Goal: Task Accomplishment & Management: Complete application form

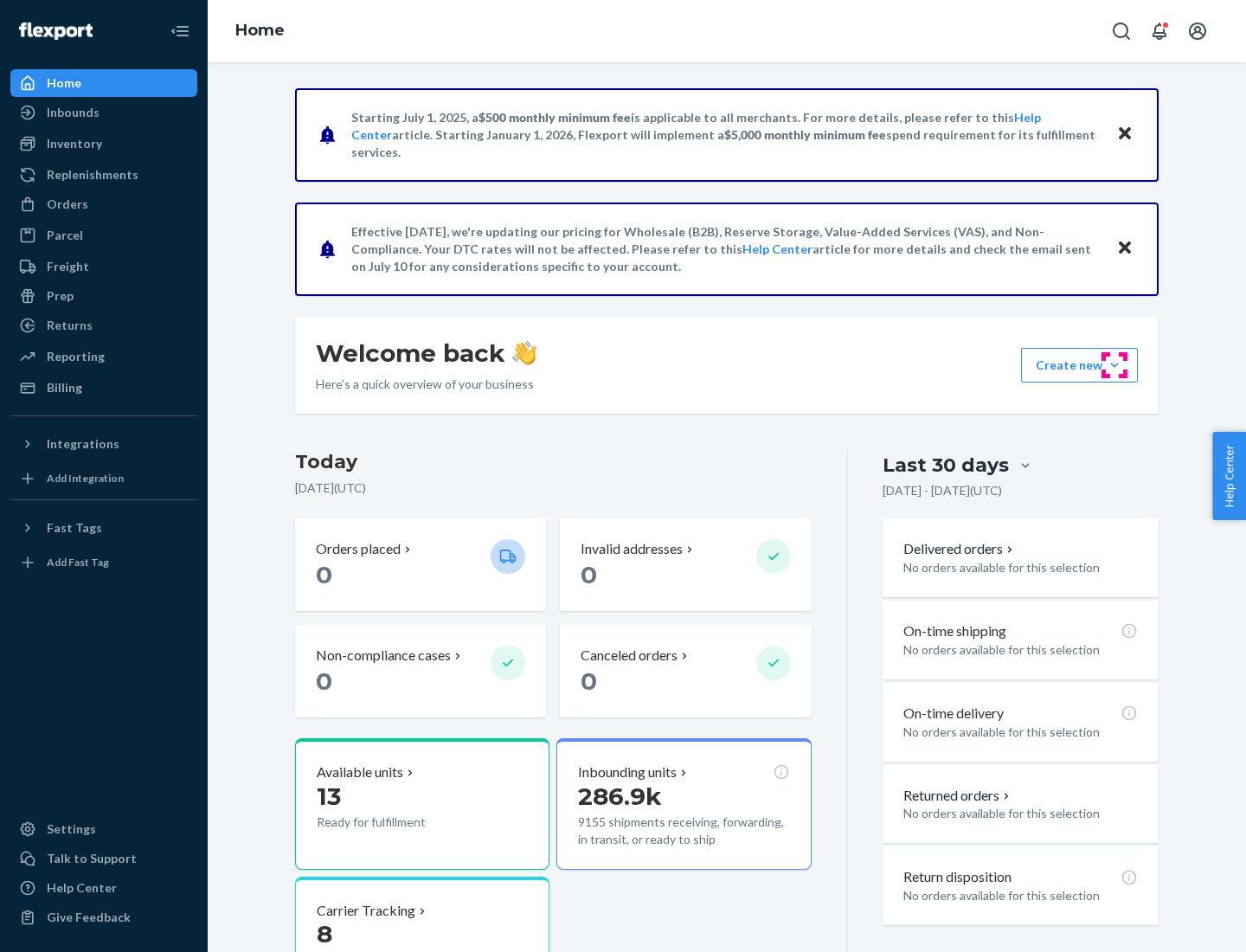
click at [1114, 365] on button "Create new Create new inbound Create new order Create new product" at bounding box center [1079, 364] width 116 height 35
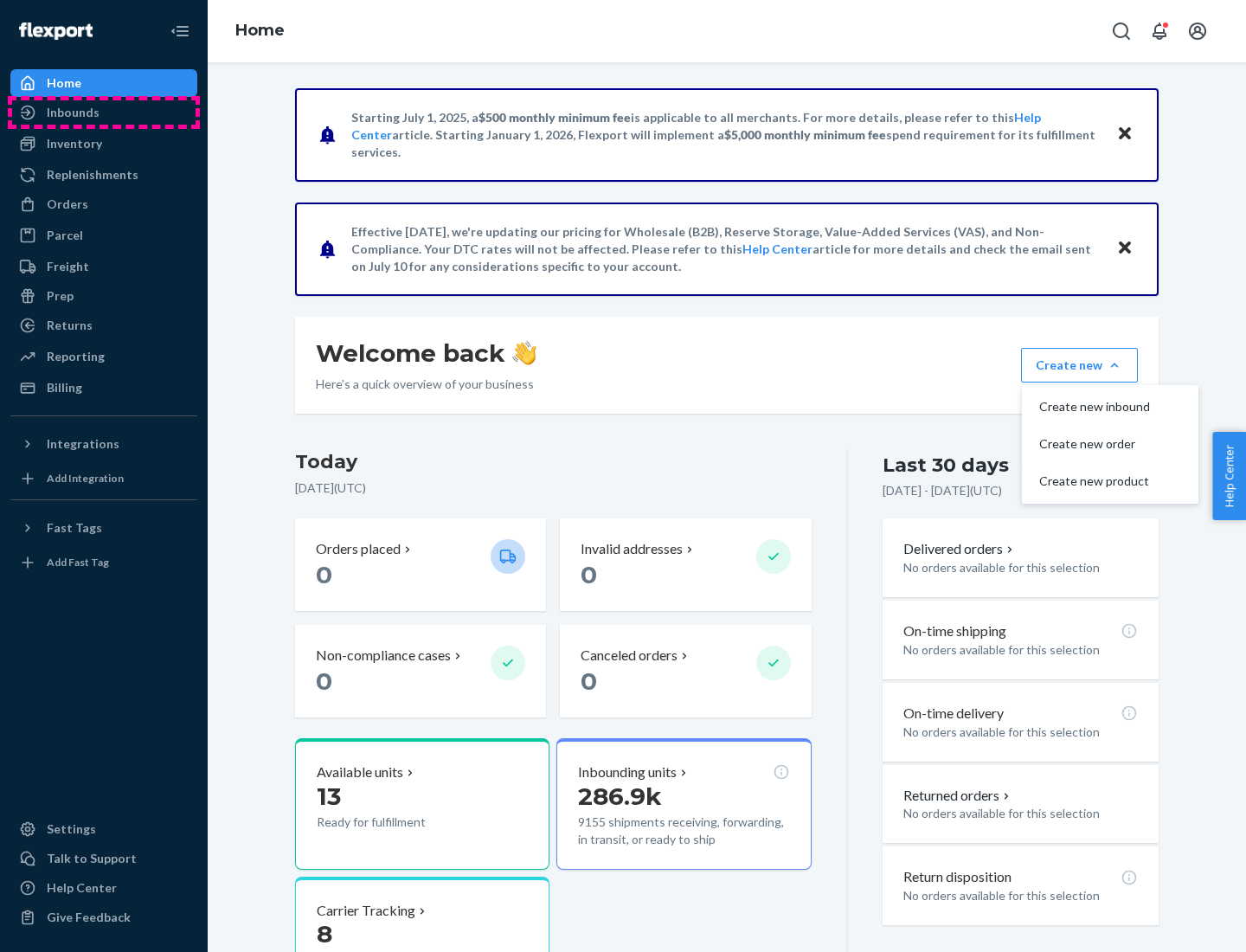
click at [104, 113] on div "Inbounds" at bounding box center [104, 112] width 183 height 24
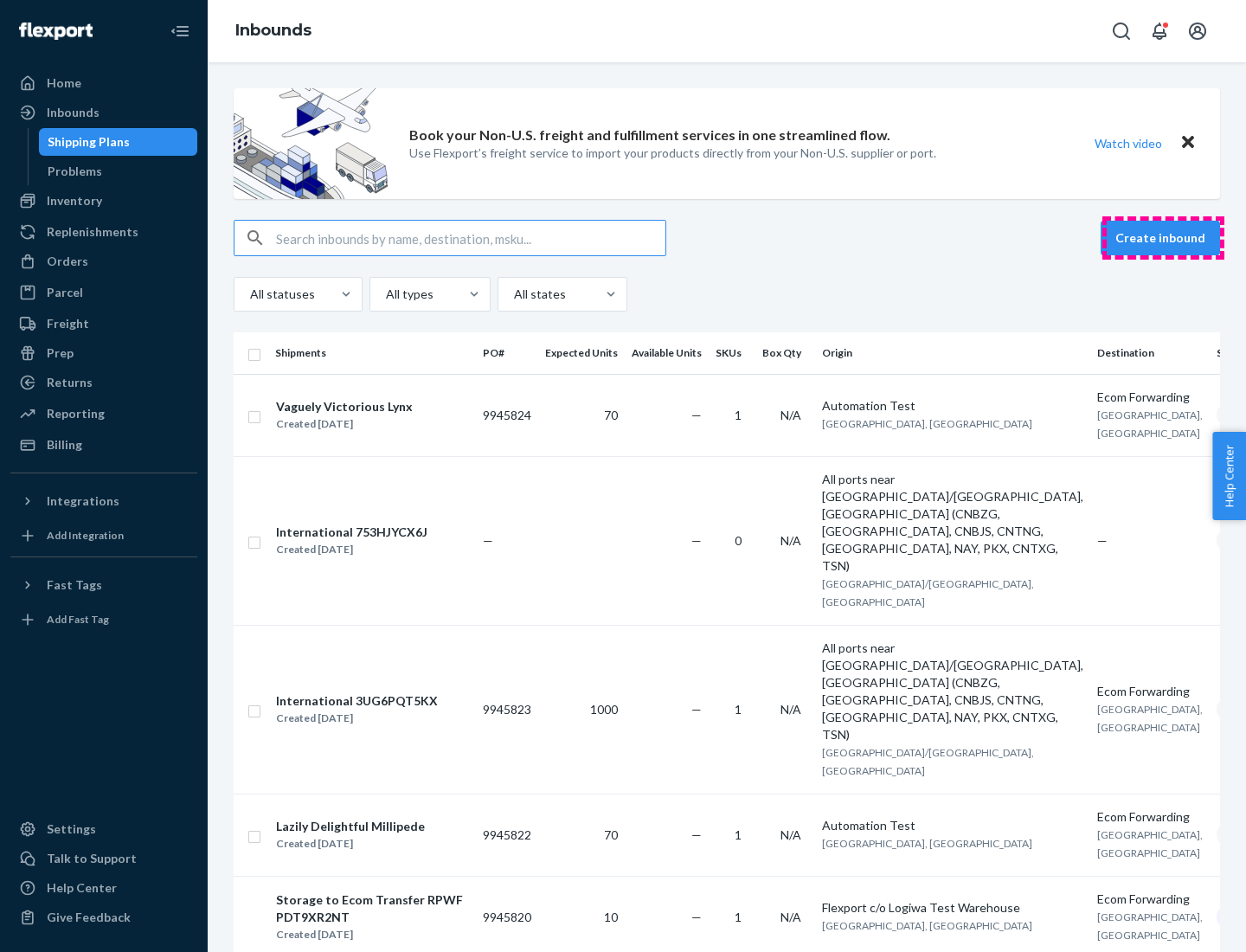
click at [1163, 238] on button "Create inbound" at bounding box center [1161, 237] width 119 height 35
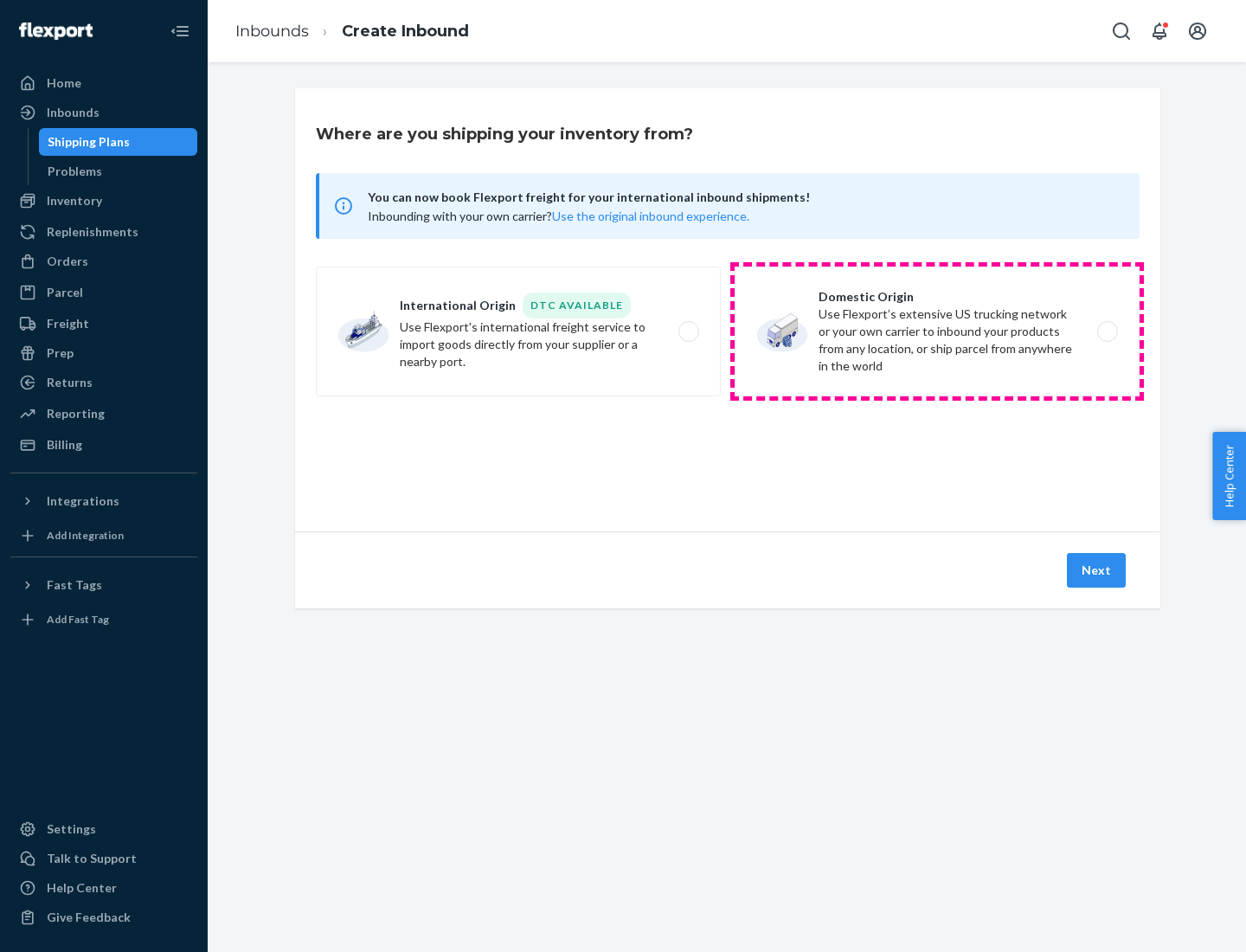
click at [937, 332] on label "Domestic Origin Use Flexport’s extensive US trucking network or your own carrie…" at bounding box center [938, 332] width 405 height 130
click at [1106, 332] on input "Domestic Origin Use Flexport’s extensive US trucking network or your own carrie…" at bounding box center [1112, 332] width 12 height 12
radio input "true"
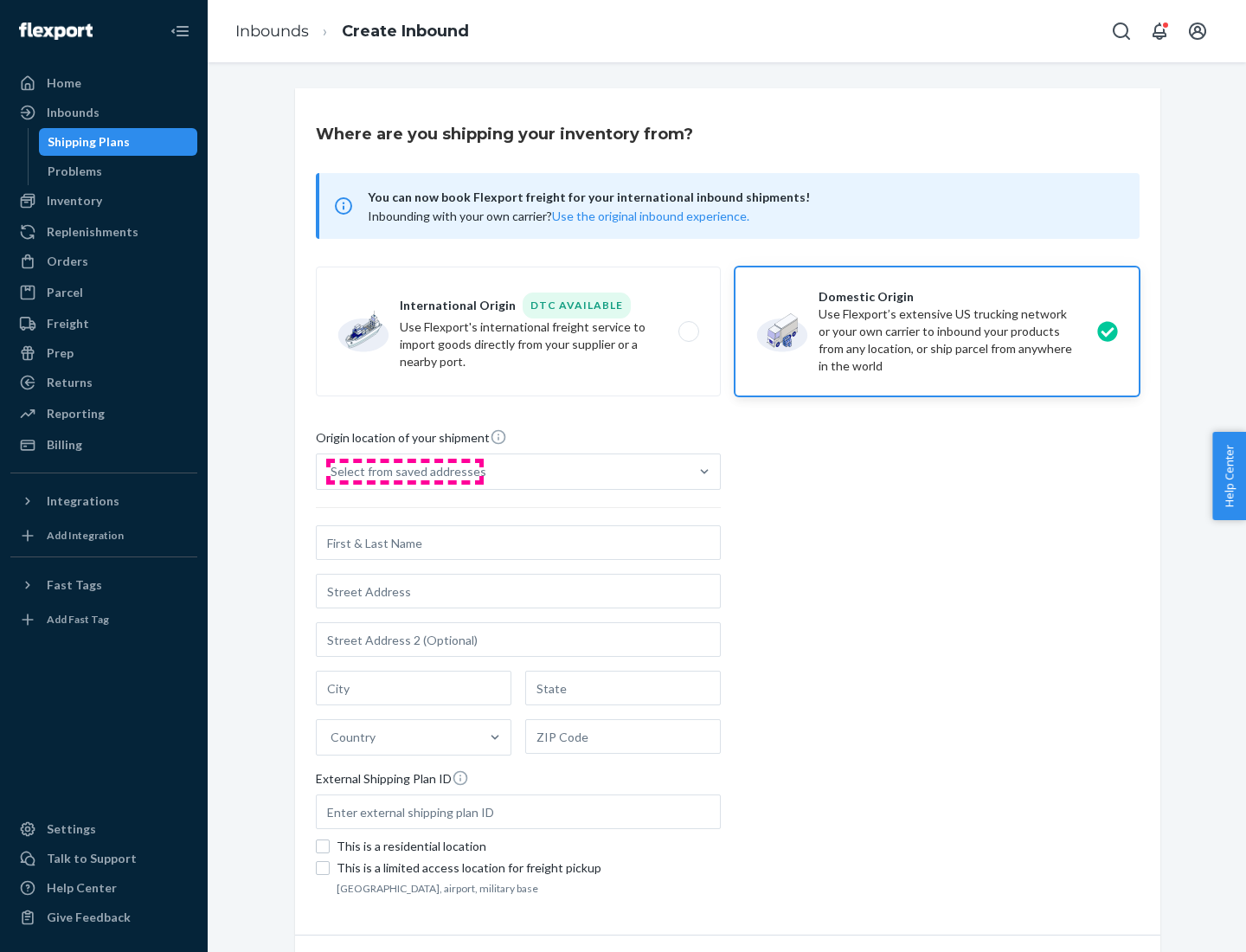
click at [404, 472] on div "Select from saved addresses" at bounding box center [408, 471] width 156 height 17
click at [332, 472] on input "Select from saved addresses" at bounding box center [331, 471] width 2 height 17
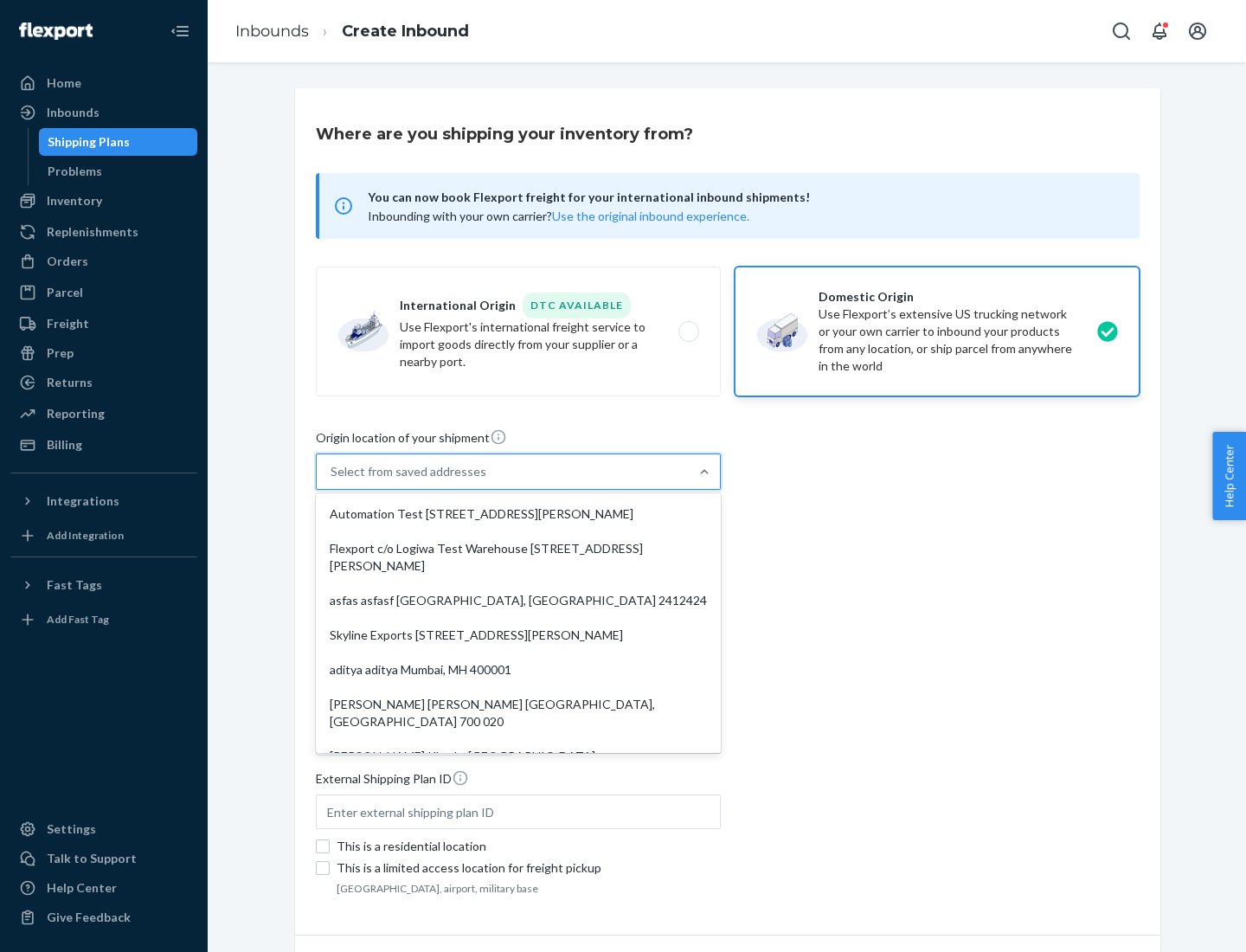
scroll to position [7, 0]
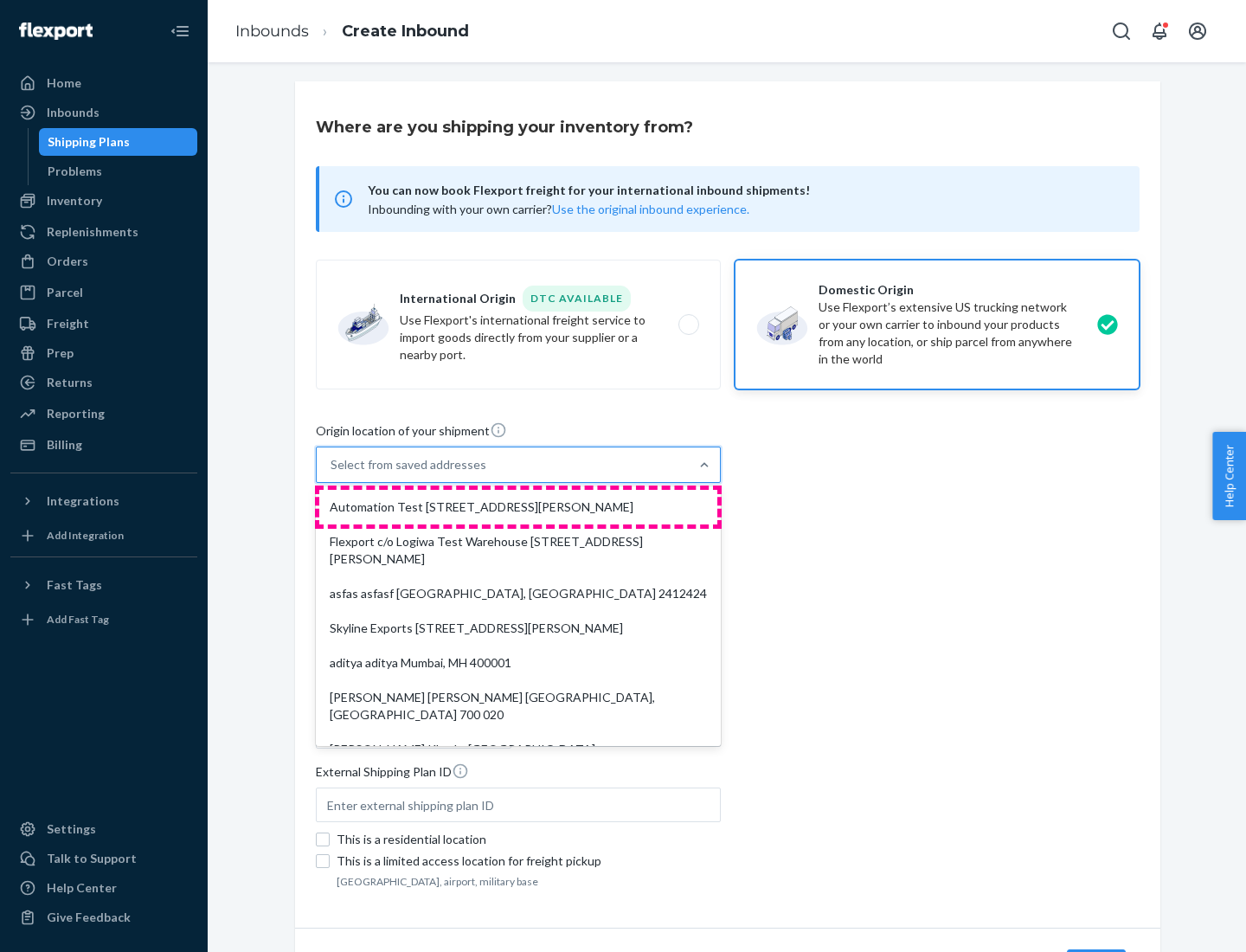
click at [518, 508] on div "Automation Test [STREET_ADDRESS][PERSON_NAME]" at bounding box center [518, 507] width 398 height 35
click at [332, 474] on input "option Automation Test [STREET_ADDRESS][PERSON_NAME]. 9 results available. Use …" at bounding box center [331, 464] width 2 height 17
type input "Automation Test"
type input "9th Floor"
type input "[GEOGRAPHIC_DATA]"
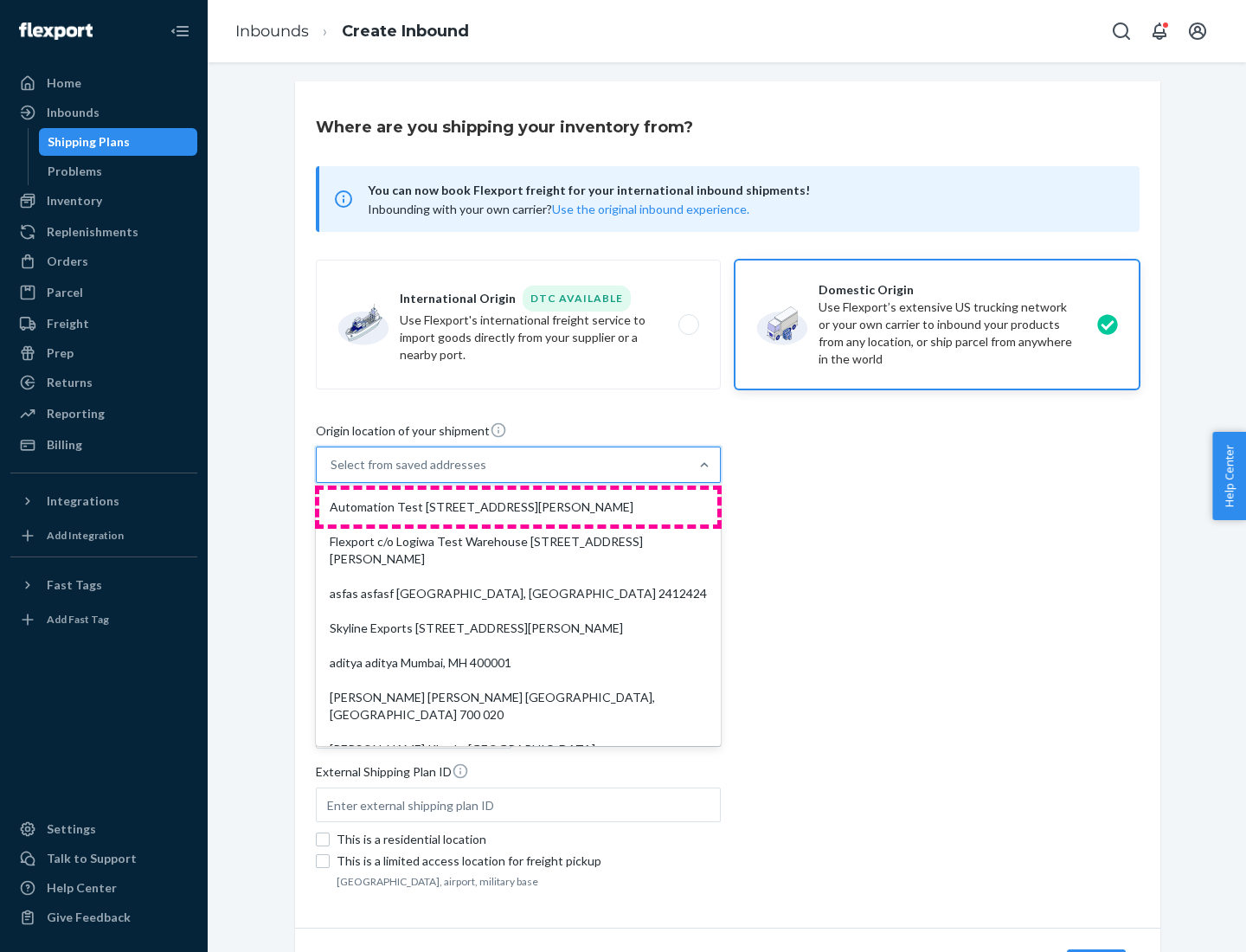
type input "CA"
type input "94104"
type input "[STREET_ADDRESS][PERSON_NAME]"
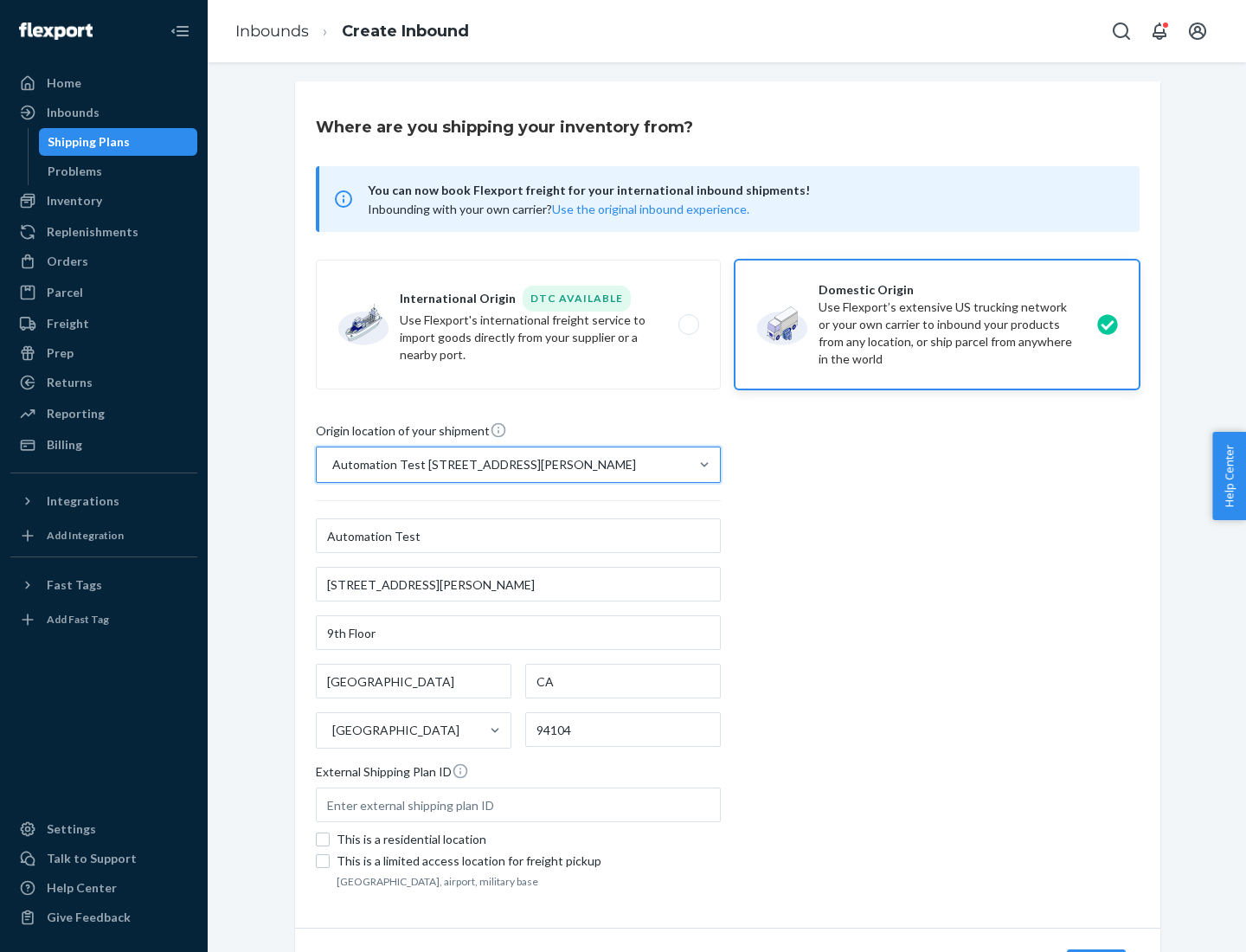
scroll to position [101, 0]
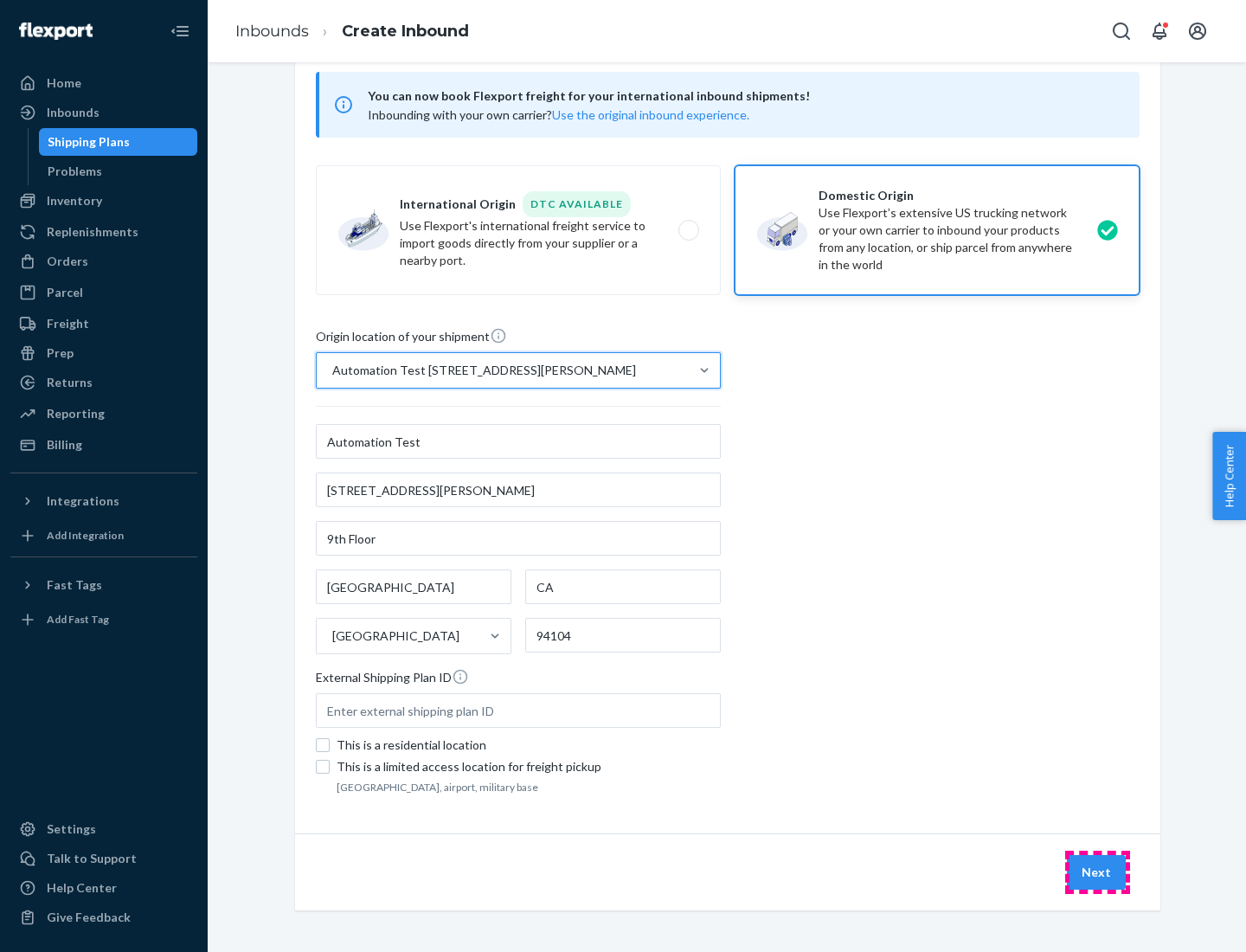
click at [1098, 872] on button "Next" at bounding box center [1097, 872] width 59 height 35
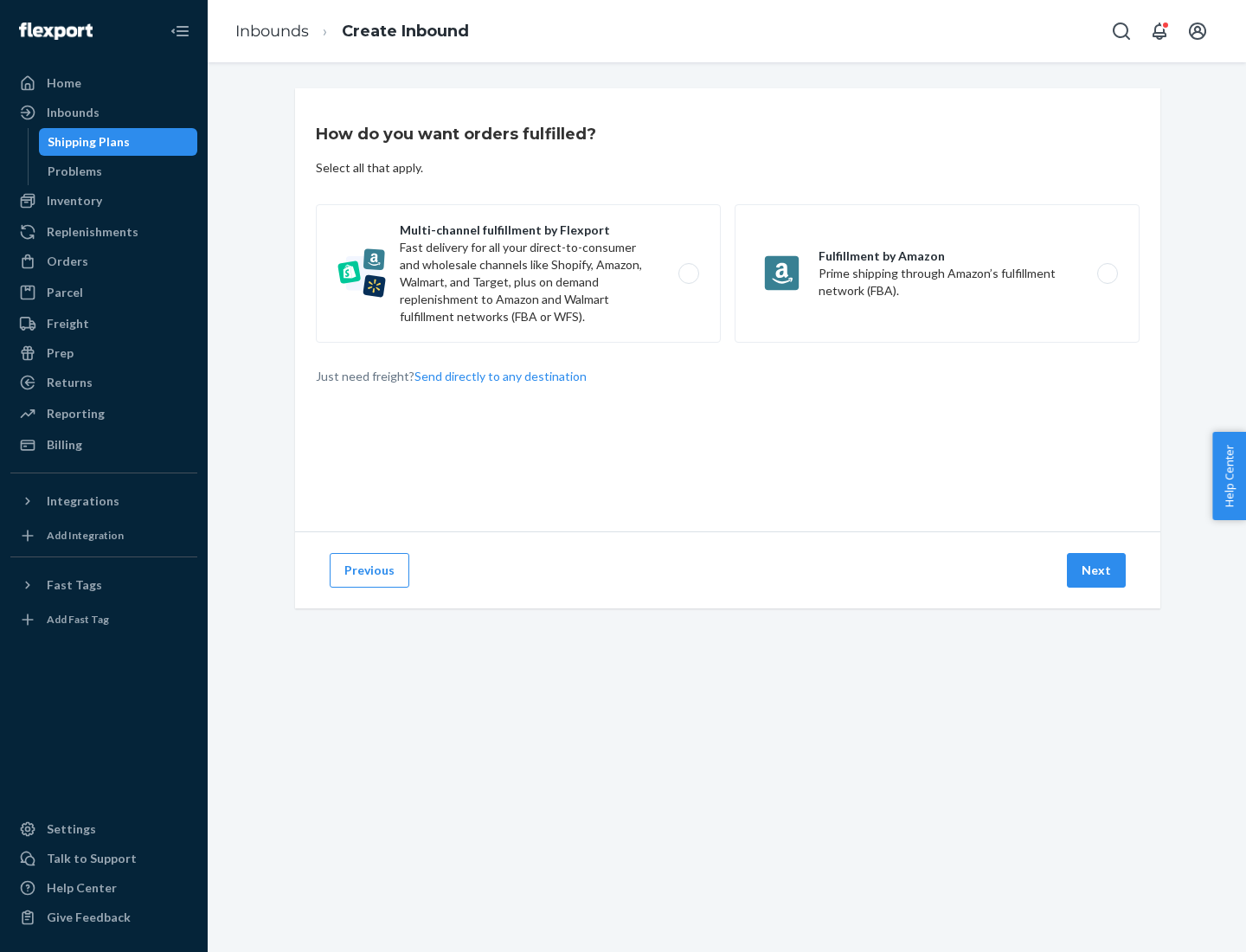
click at [518, 274] on label "Multi-channel fulfillment by Flexport Fast delivery for all your direct-to-cons…" at bounding box center [518, 274] width 405 height 139
click at [688, 274] on input "Multi-channel fulfillment by Flexport Fast delivery for all your direct-to-cons…" at bounding box center [693, 274] width 12 height 12
radio input "true"
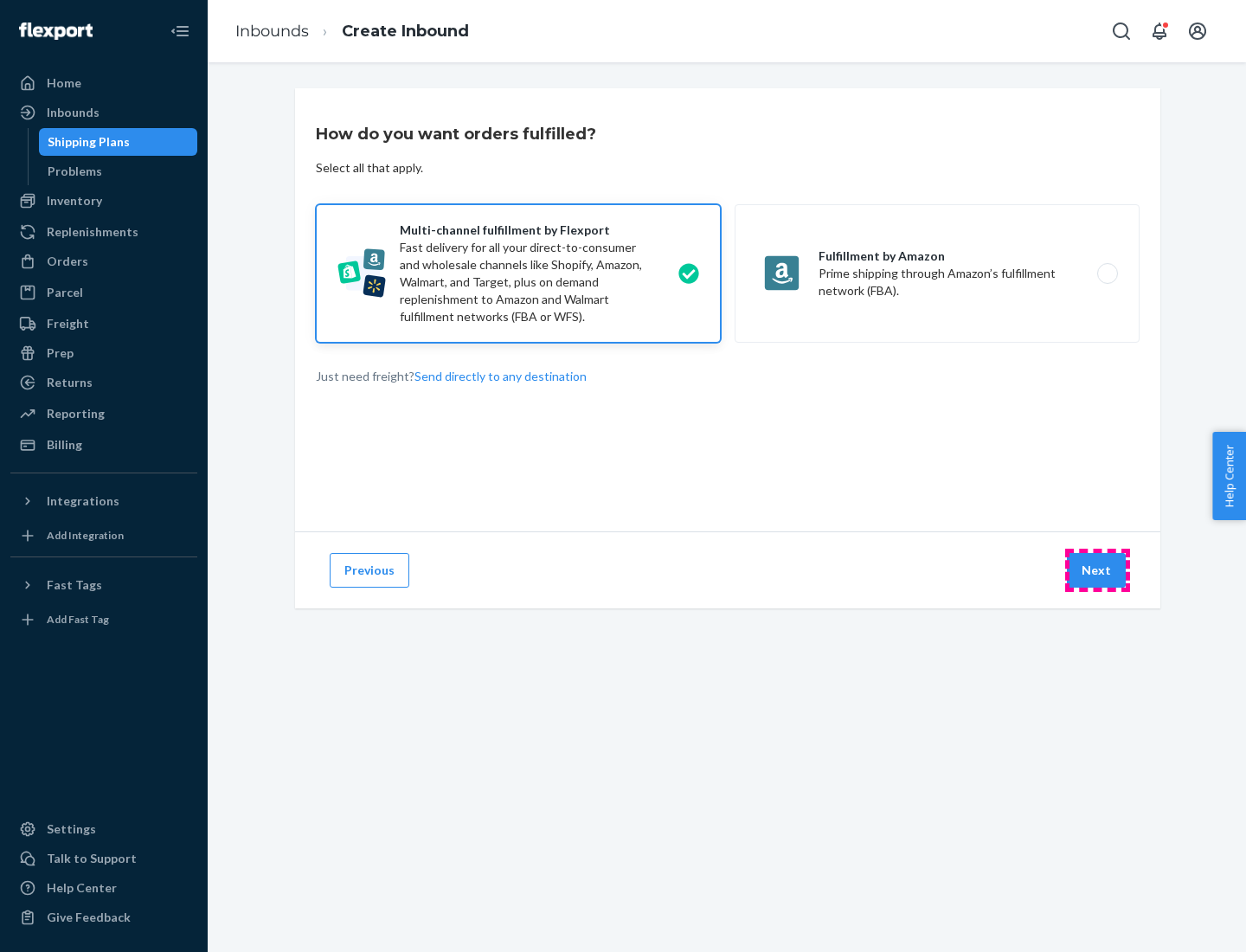
click at [1098, 571] on button "Next" at bounding box center [1097, 570] width 59 height 35
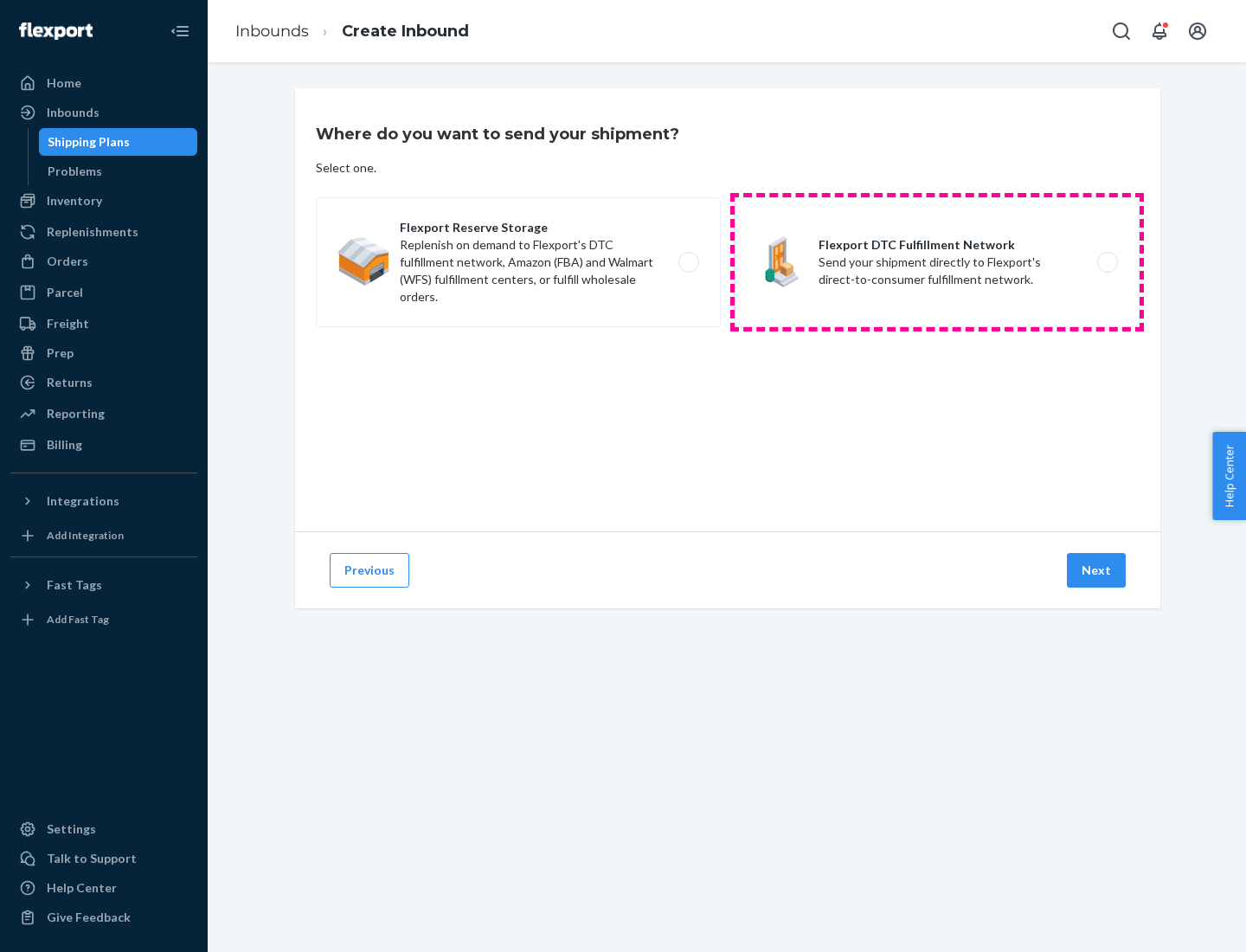
click at [937, 262] on label "Flexport DTC Fulfillment Network Send your shipment directly to Flexport's dire…" at bounding box center [938, 262] width 405 height 130
click at [1106, 262] on input "Flexport DTC Fulfillment Network Send your shipment directly to Flexport's dire…" at bounding box center [1112, 262] width 12 height 12
radio input "true"
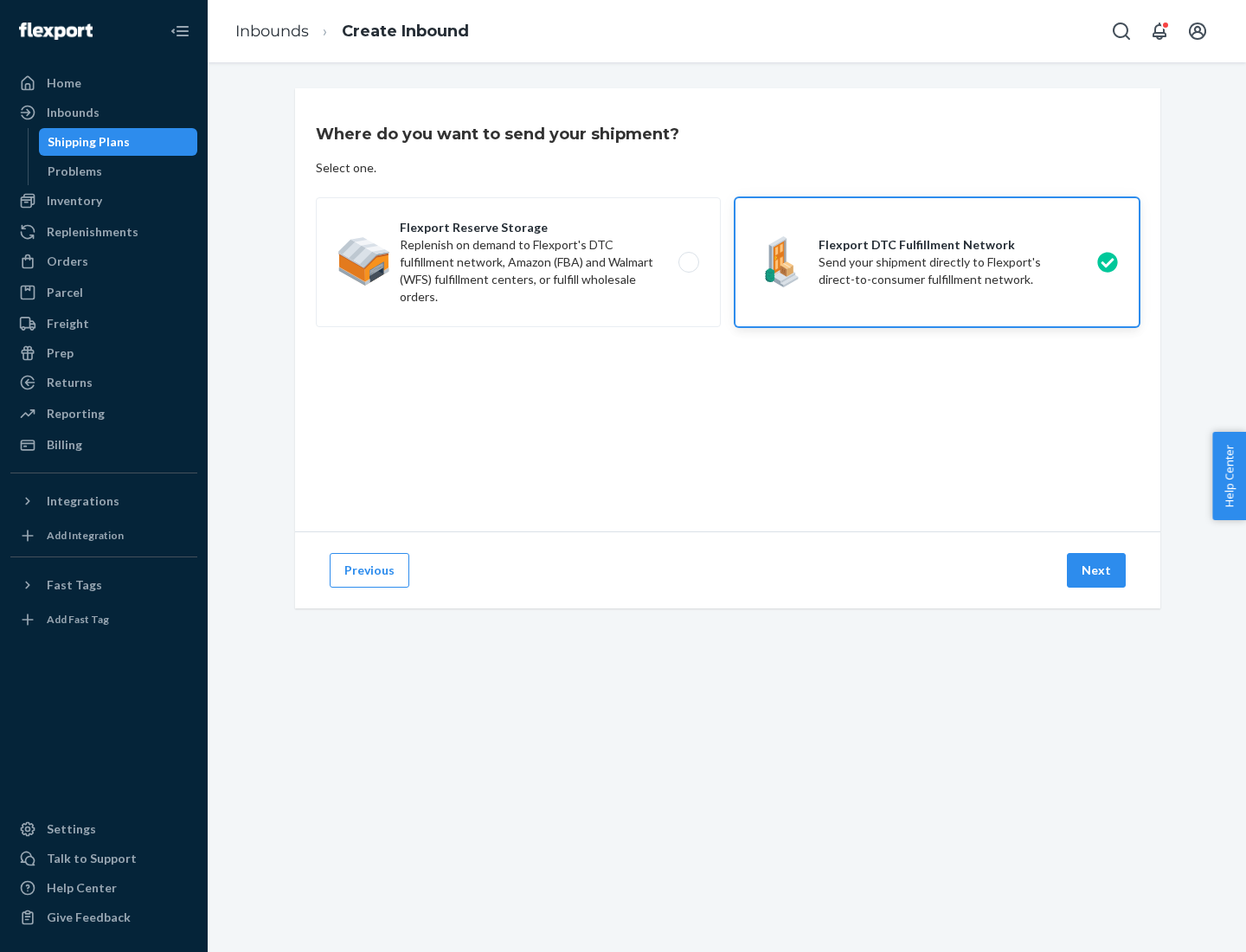
click at [1098, 571] on button "Next" at bounding box center [1097, 570] width 59 height 35
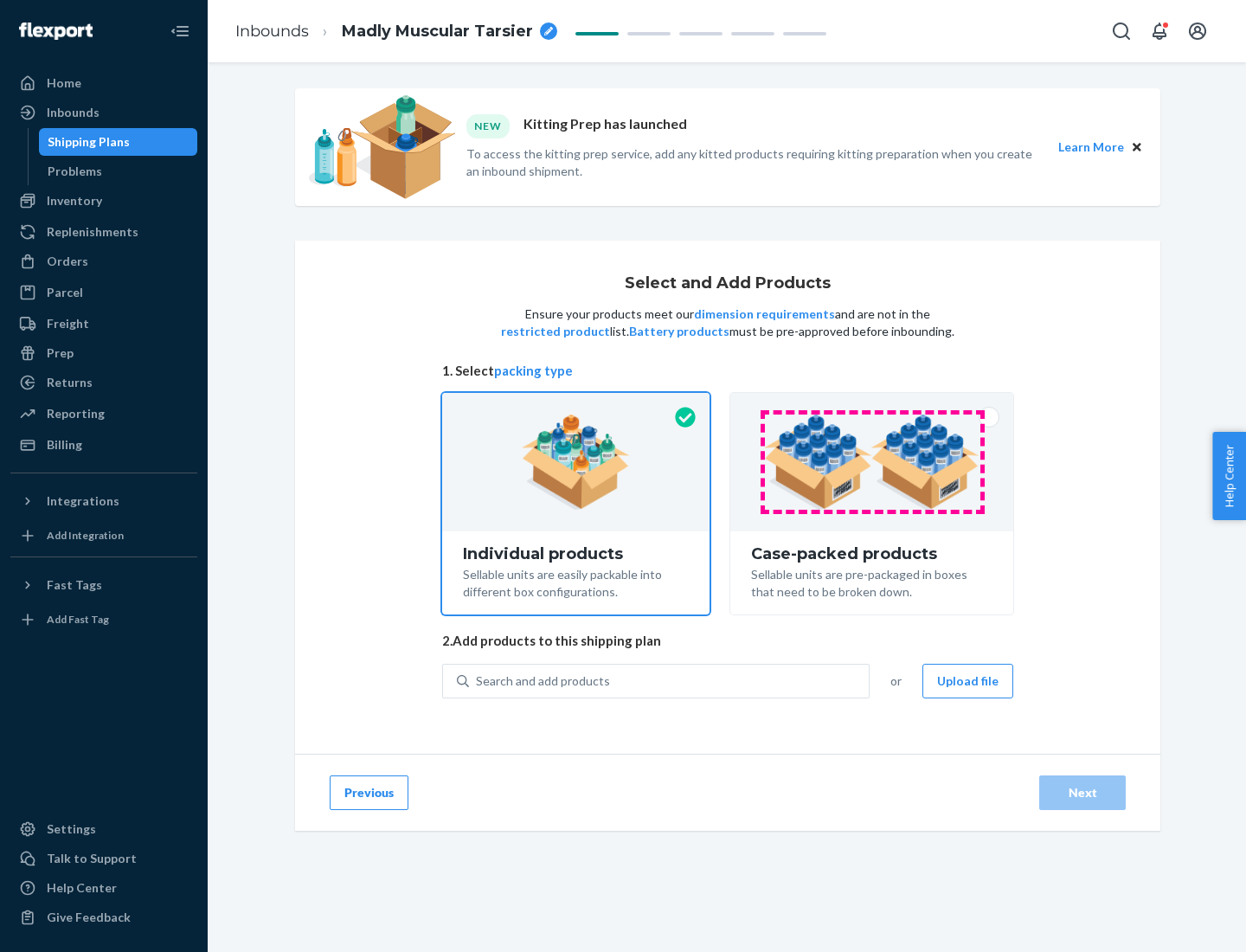
click at [872, 462] on img at bounding box center [872, 461] width 215 height 95
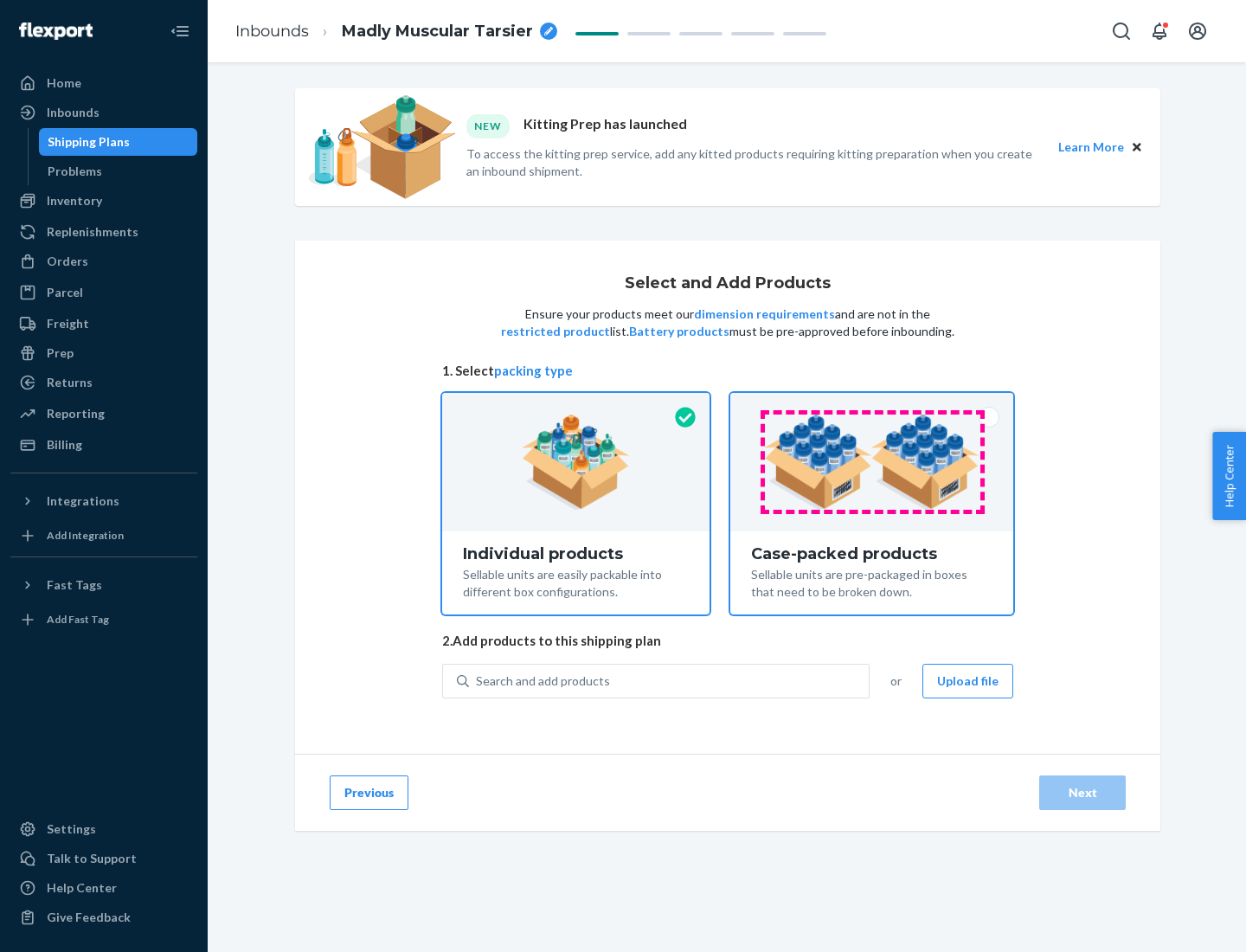
click at [872, 404] on input "Case-packed products Sellable units are pre-packaged in boxes that need to be b…" at bounding box center [872, 398] width 12 height 12
radio input "true"
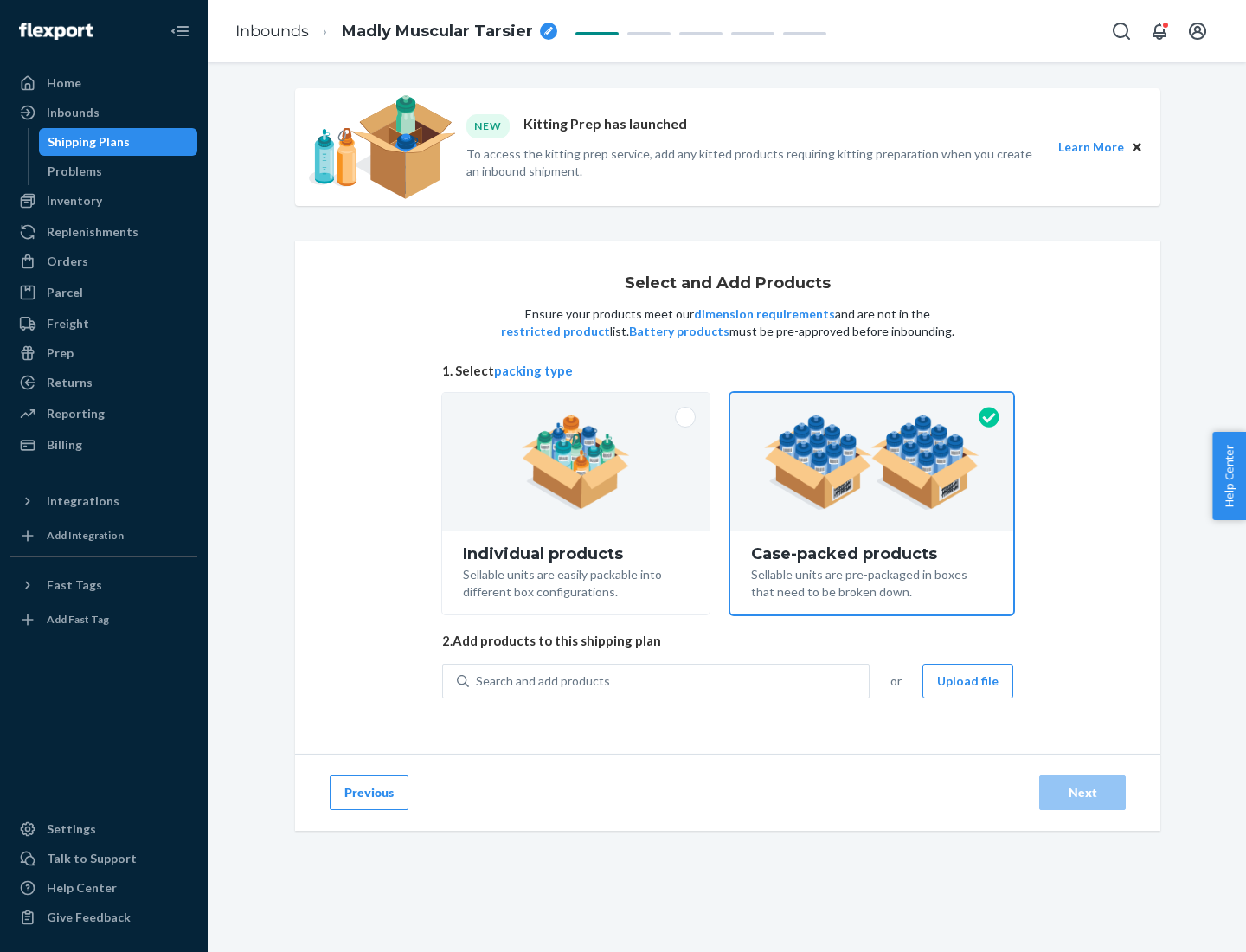
radio input "false"
click at [670, 680] on div "Search and add products" at bounding box center [669, 681] width 400 height 31
click at [477, 680] on input "Search and add products" at bounding box center [477, 681] width 2 height 17
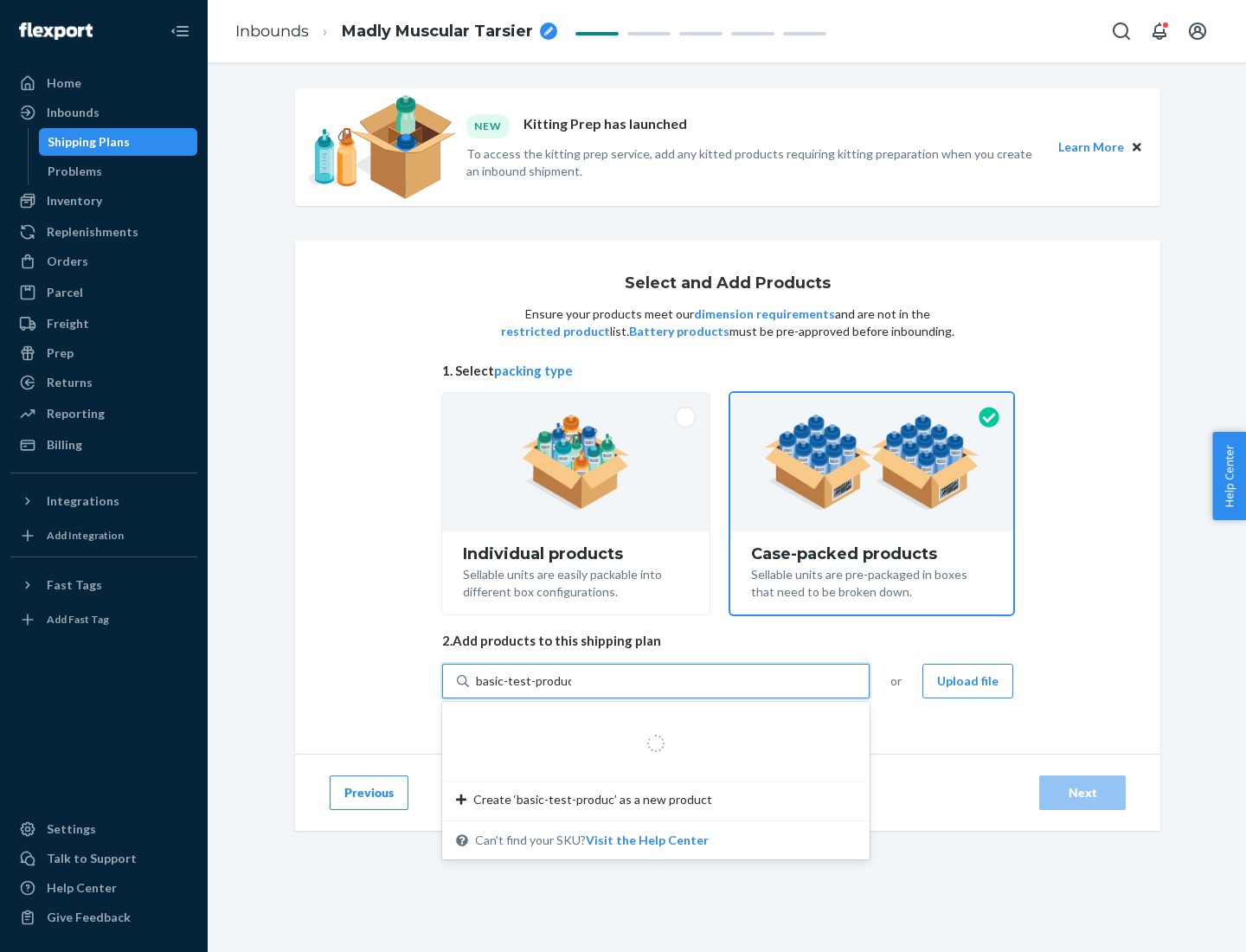
type input "basic-test-product-1"
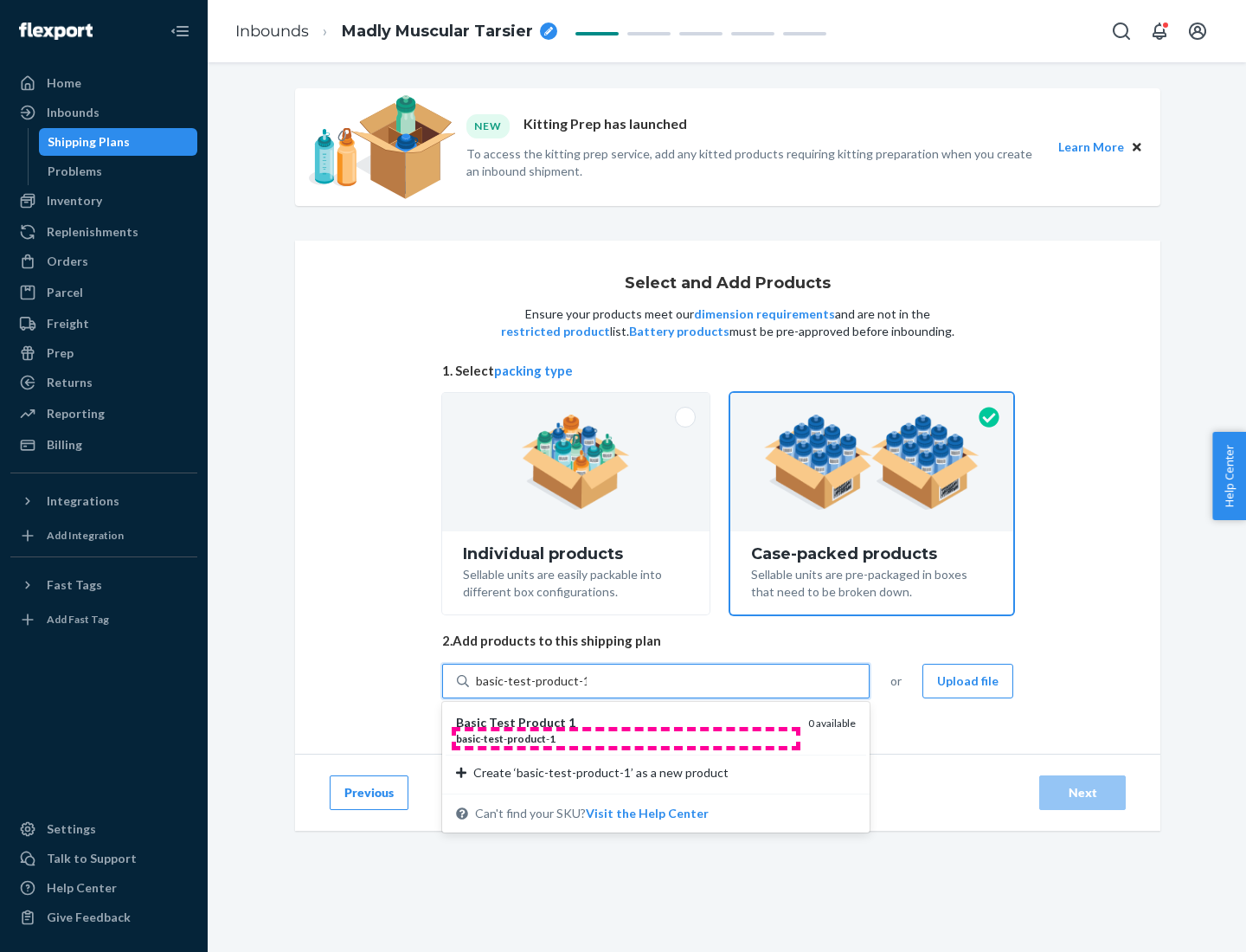
click at [626, 739] on div "basic - test - product - 1" at bounding box center [625, 739] width 339 height 15
click at [587, 690] on input "basic-test-product-1" at bounding box center [531, 681] width 111 height 17
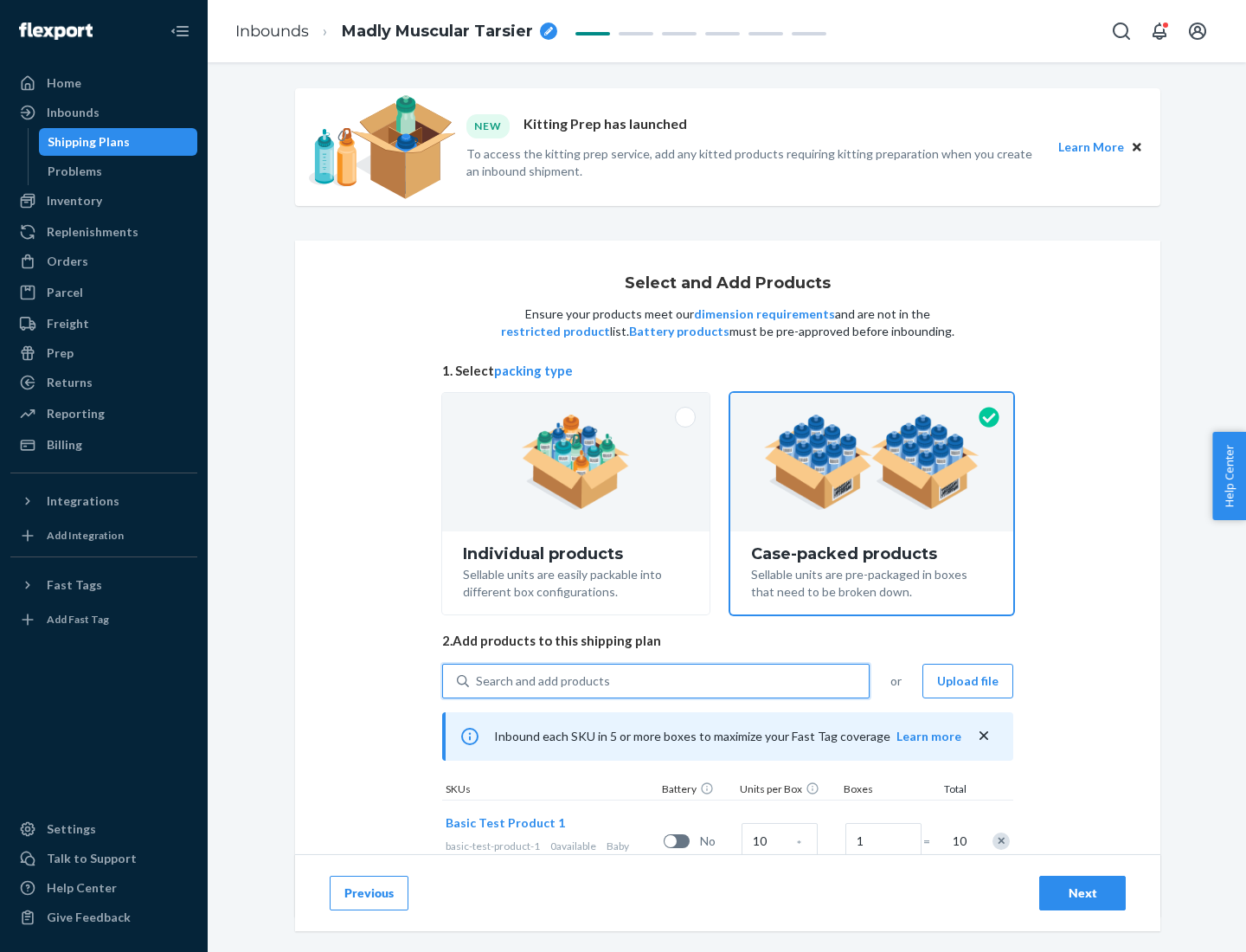
scroll to position [62, 0]
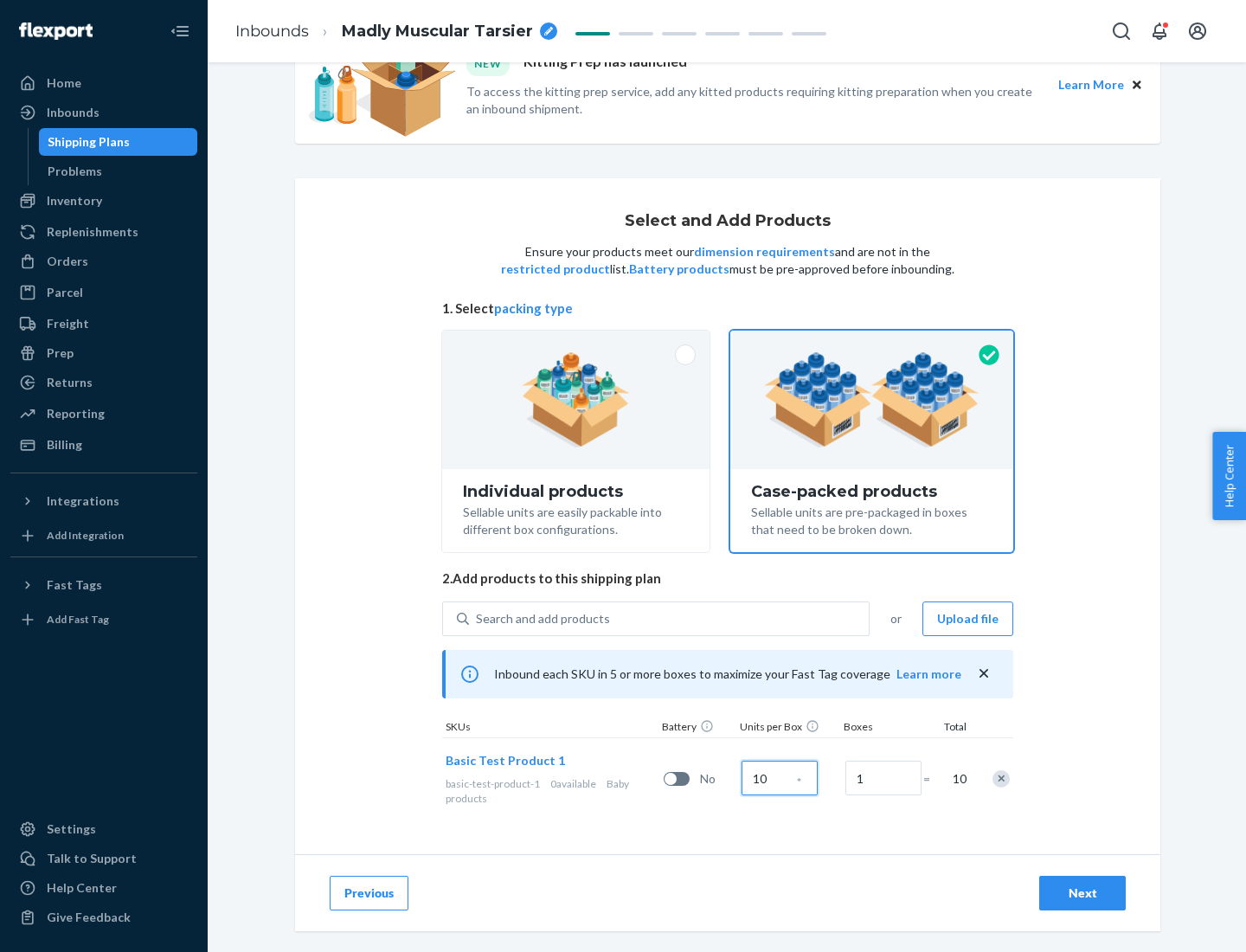
type input "10"
type input "7"
click at [1082, 893] on div "Next" at bounding box center [1082, 892] width 57 height 17
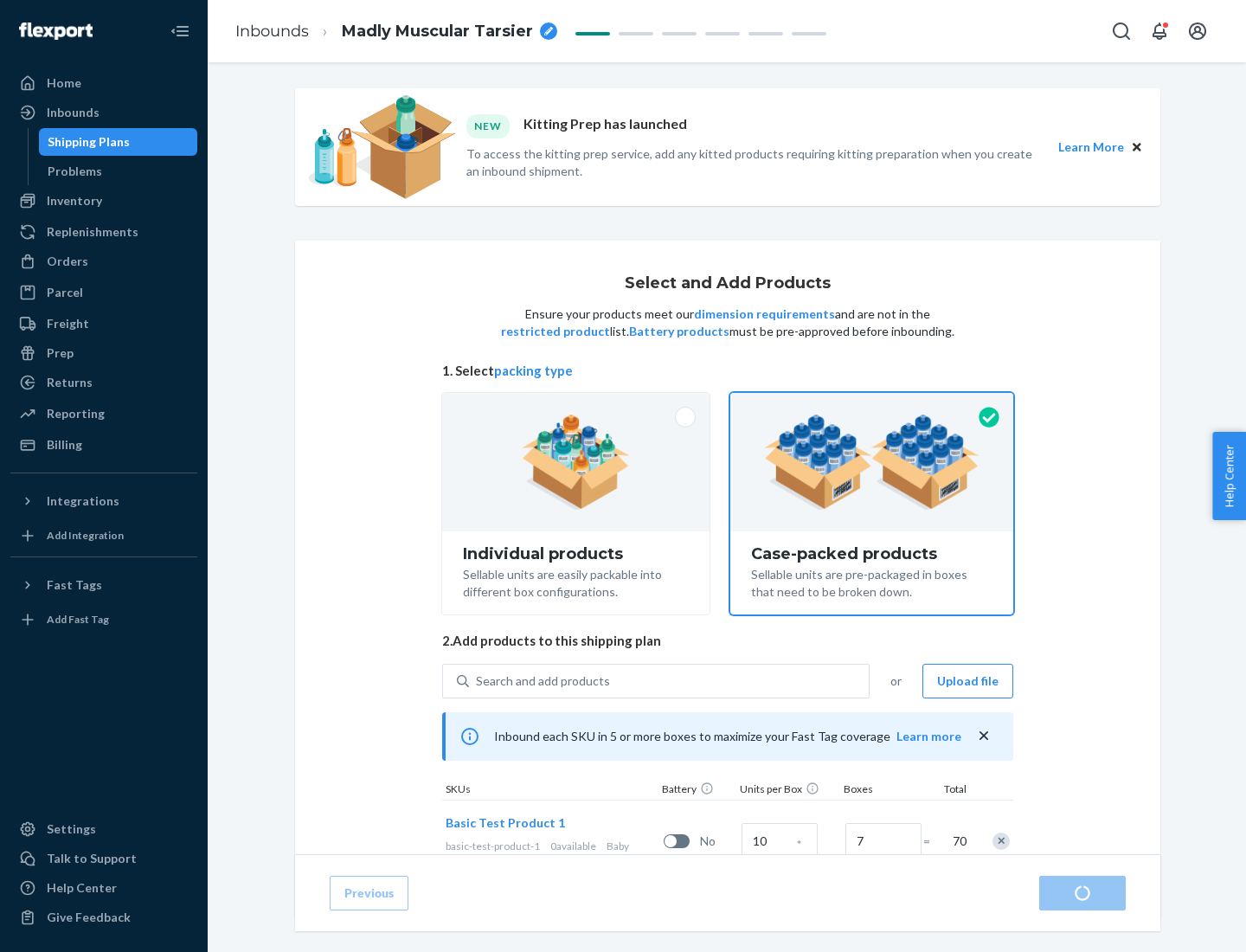
radio input "true"
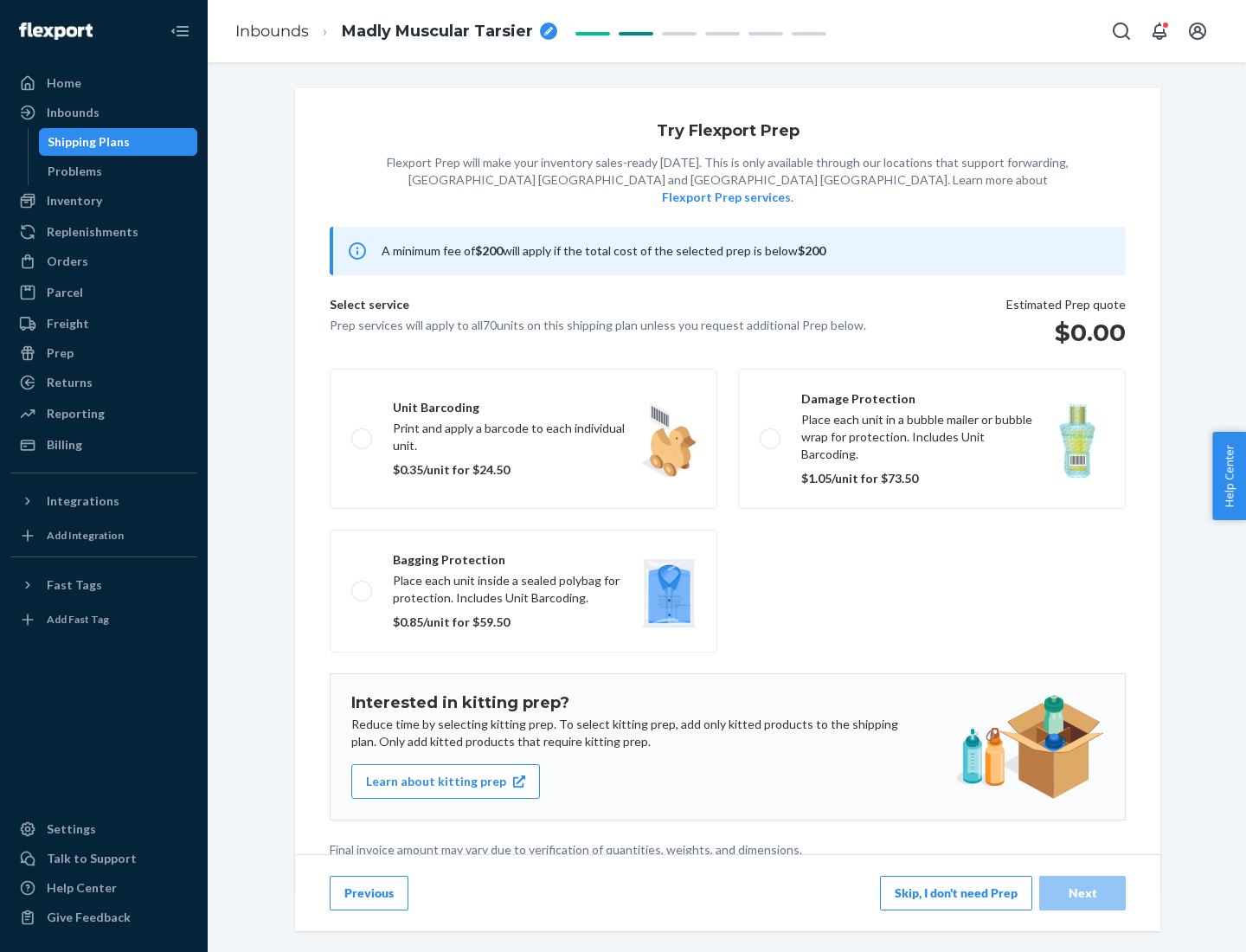
scroll to position [4, 0]
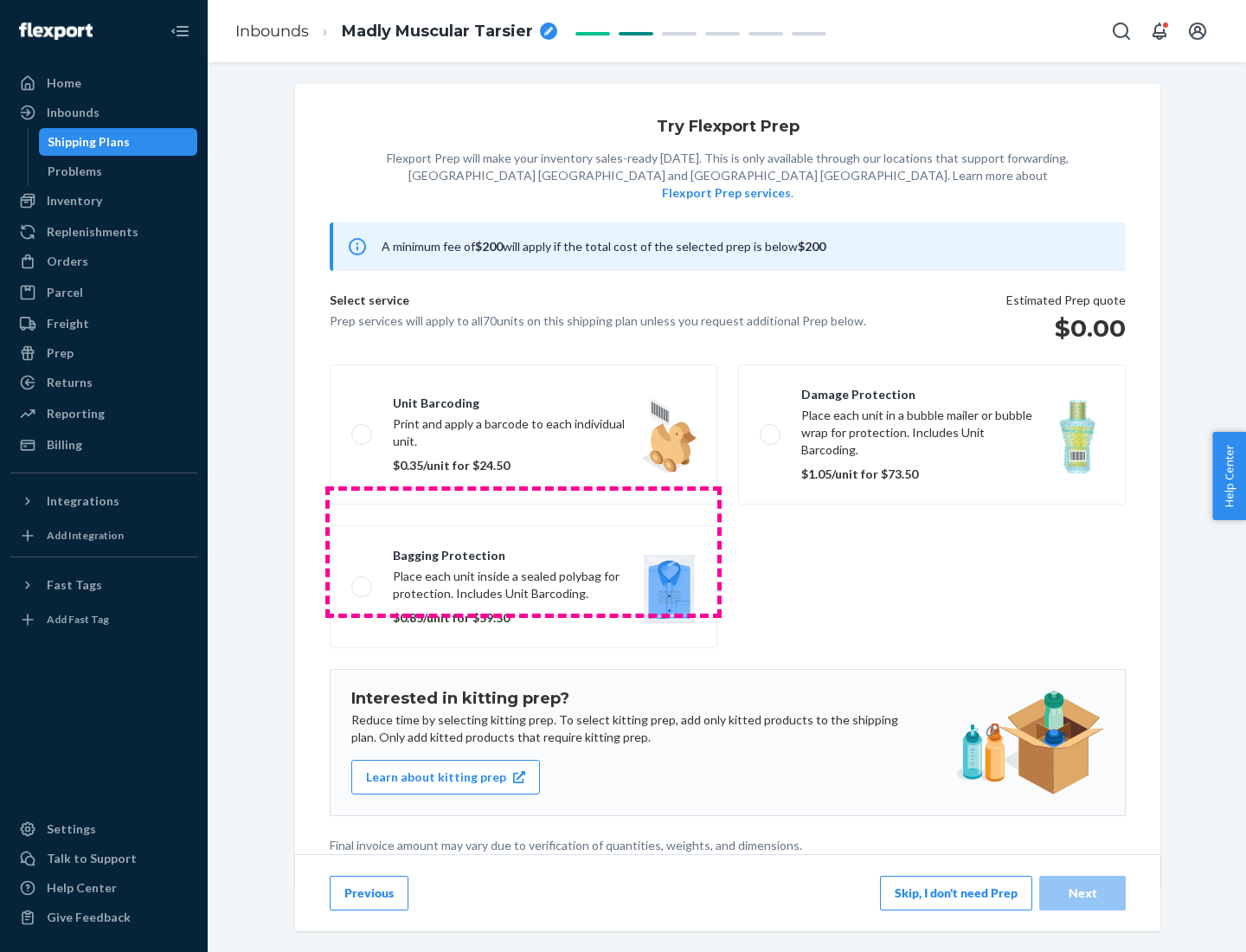
click at [523, 551] on label "Bagging protection Place each unit inside a sealed polybag for protection. Incl…" at bounding box center [523, 587] width 387 height 123
click at [363, 580] on input "Bagging protection Place each unit inside a sealed polybag for protection. Incl…" at bounding box center [356, 586] width 12 height 12
checkbox input "true"
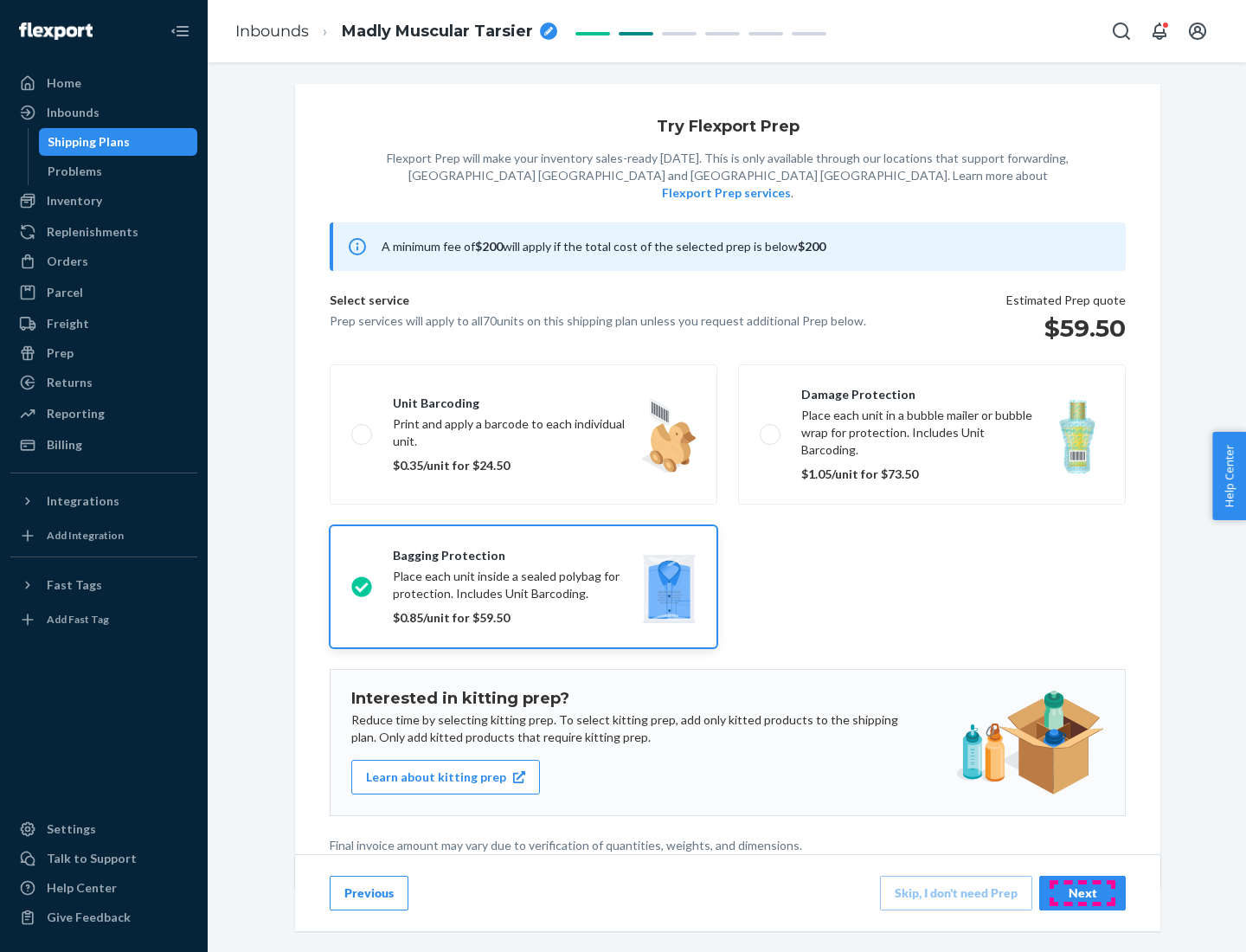
click at [1082, 892] on div "Next" at bounding box center [1082, 892] width 57 height 17
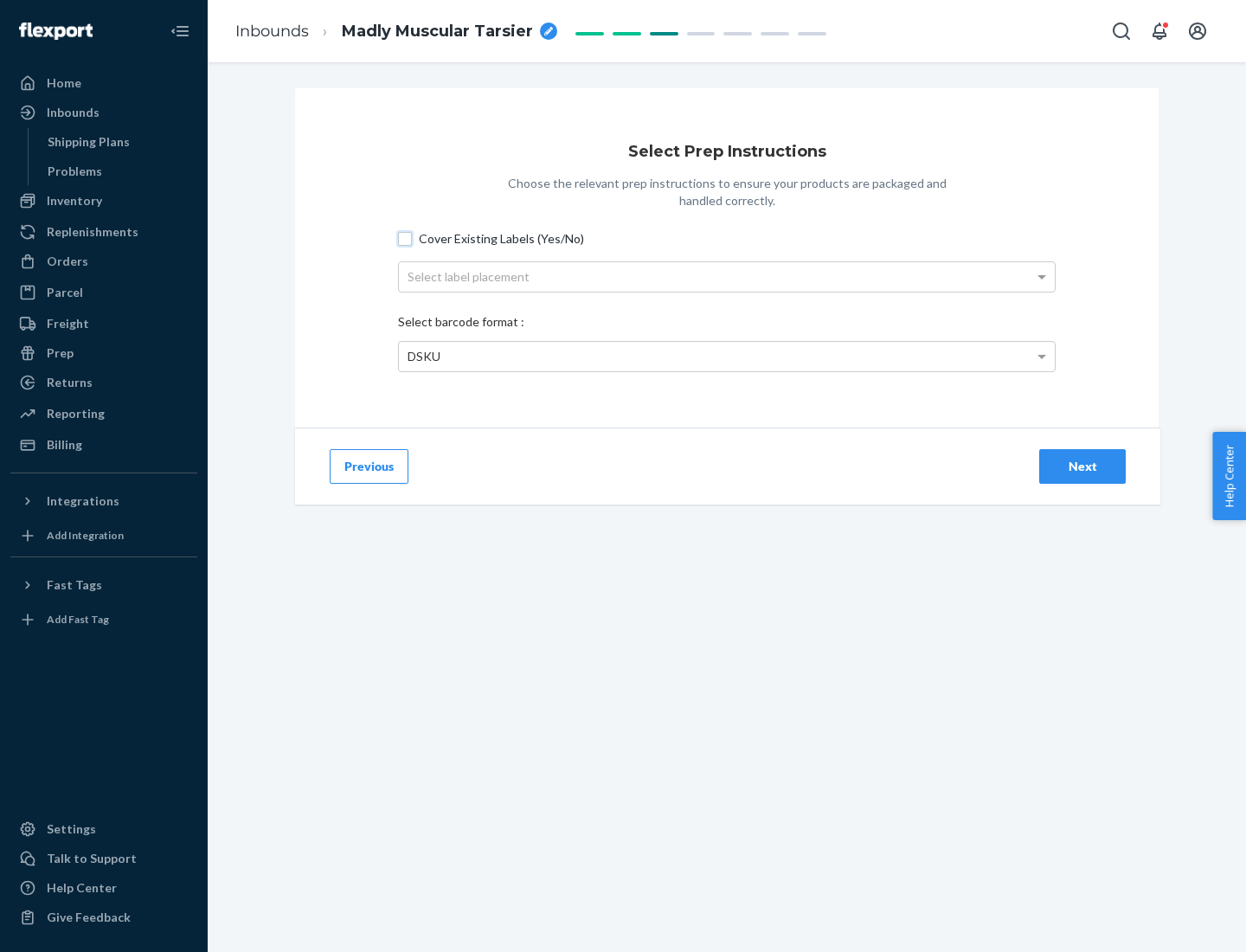
click at [405, 238] on input "Cover Existing Labels (Yes/No)" at bounding box center [405, 239] width 14 height 14
checkbox input "true"
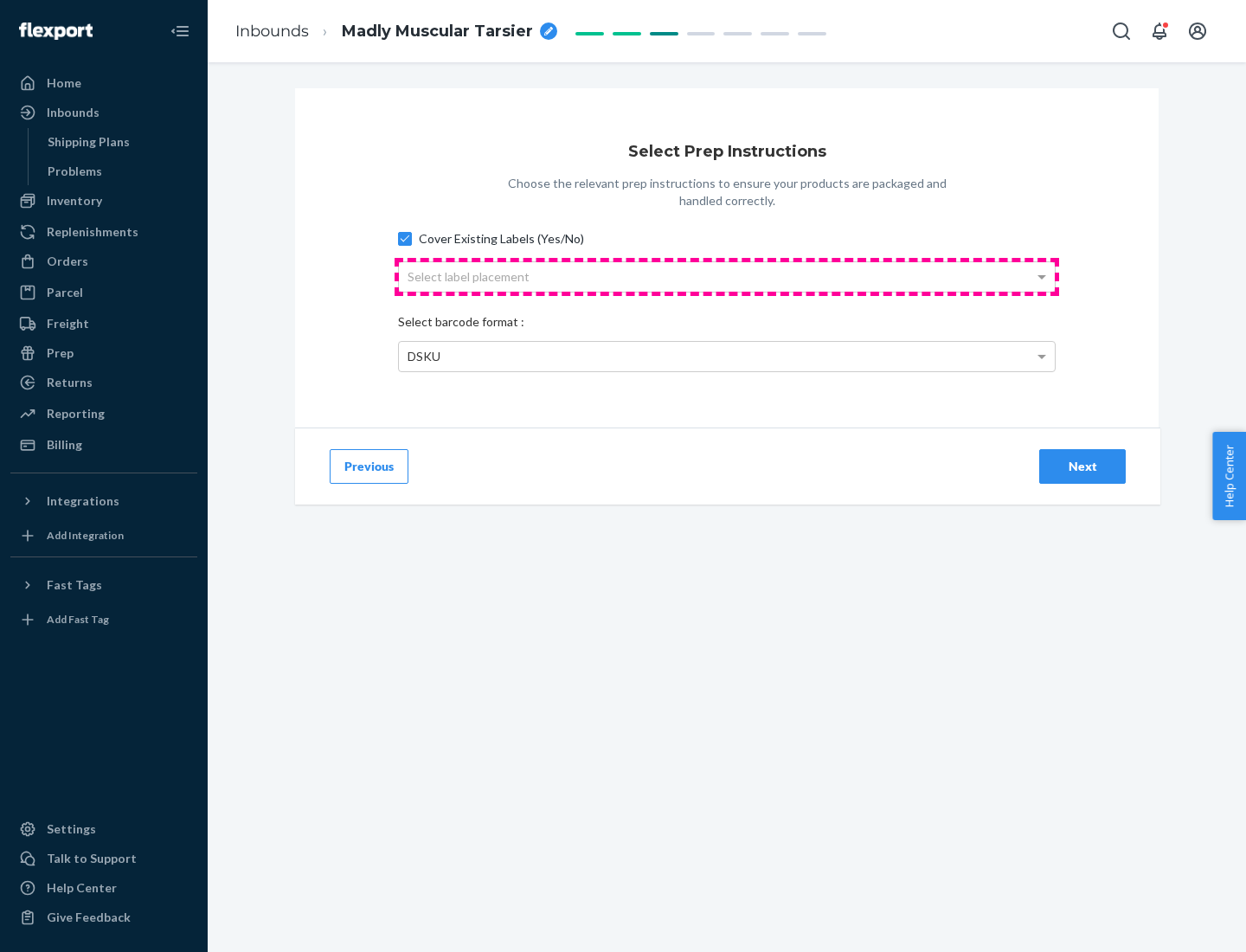
click at [727, 276] on div "Select label placement" at bounding box center [727, 276] width 656 height 29
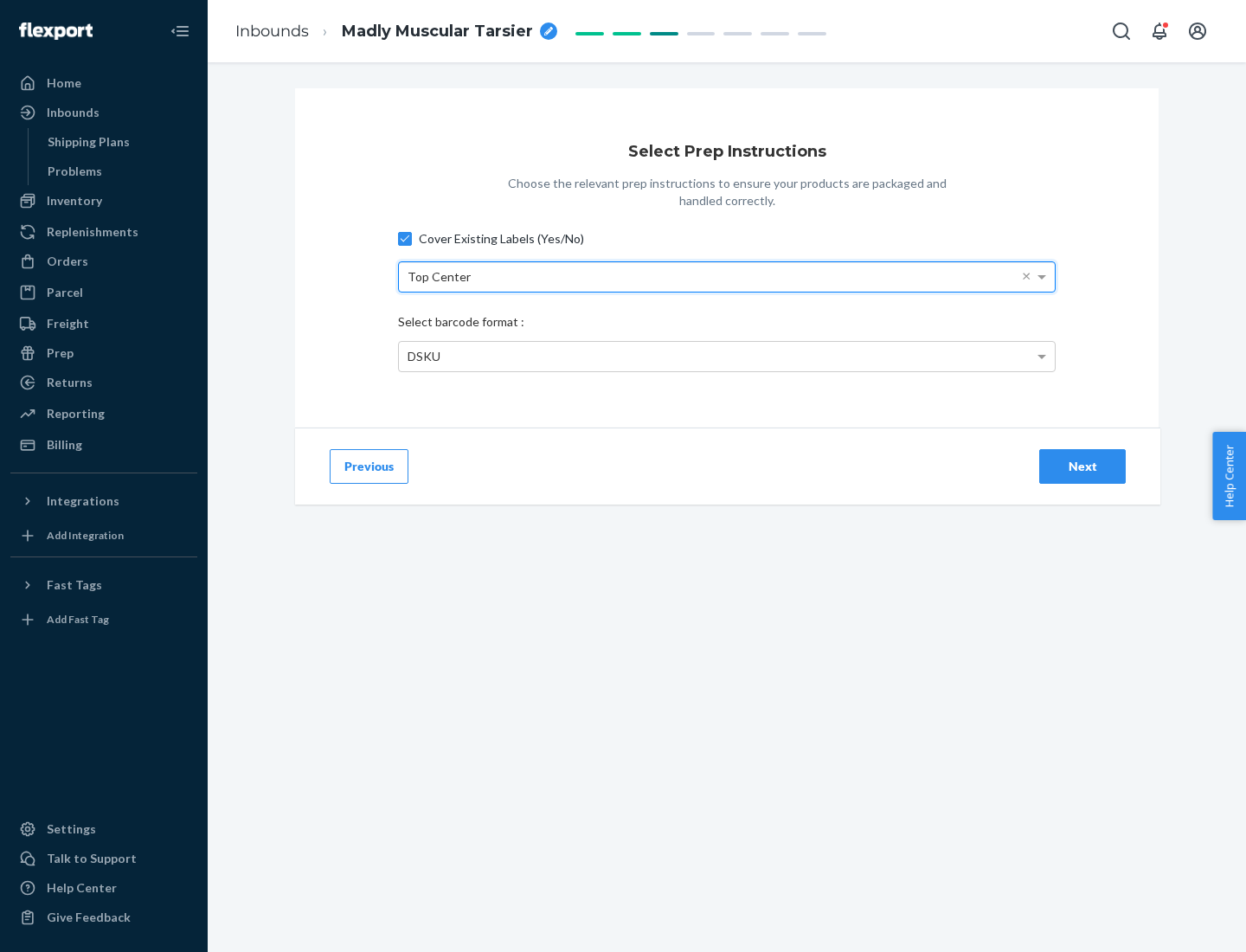
click at [727, 356] on div "DSKU" at bounding box center [727, 356] width 656 height 29
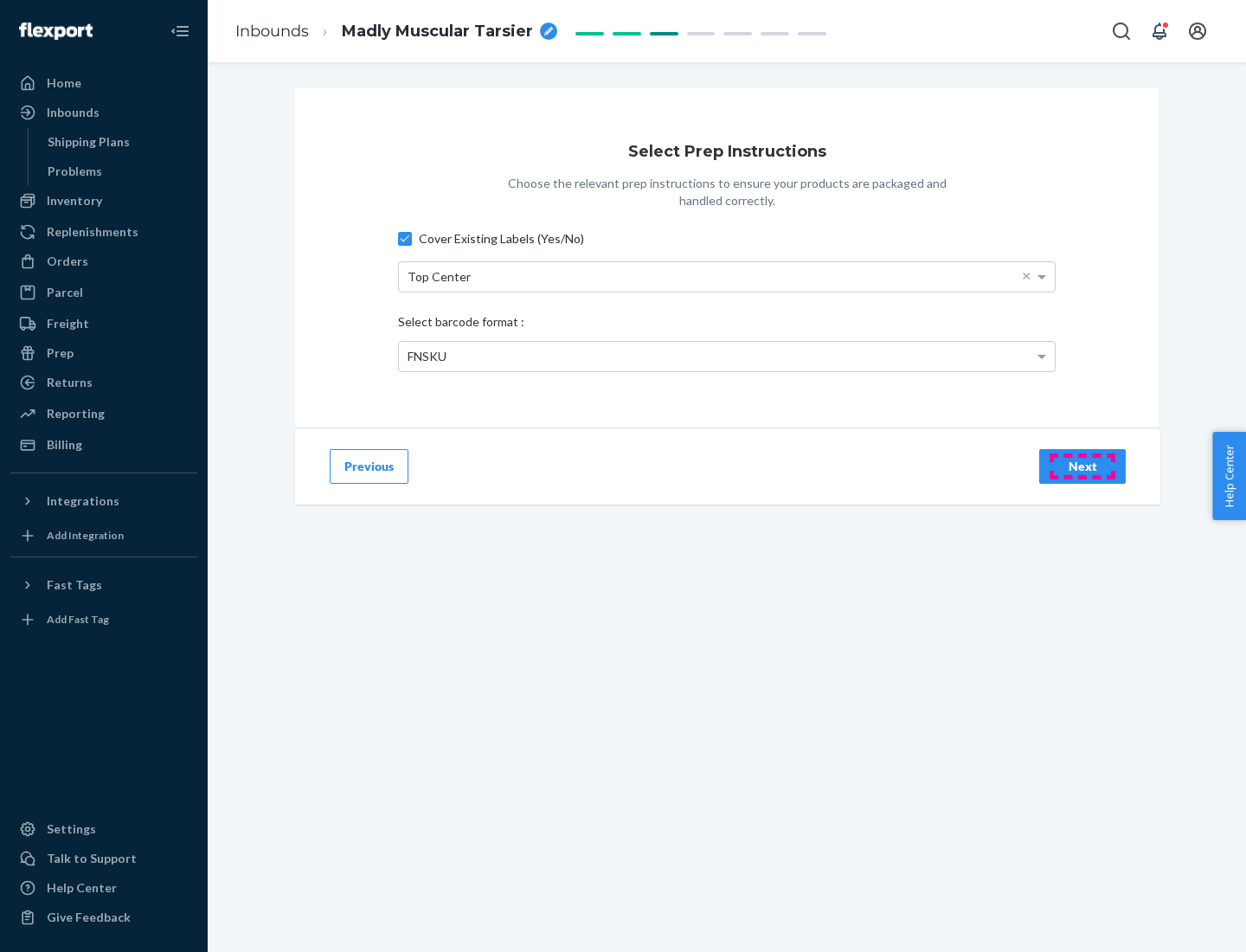
click at [1082, 466] on div "Next" at bounding box center [1082, 466] width 57 height 17
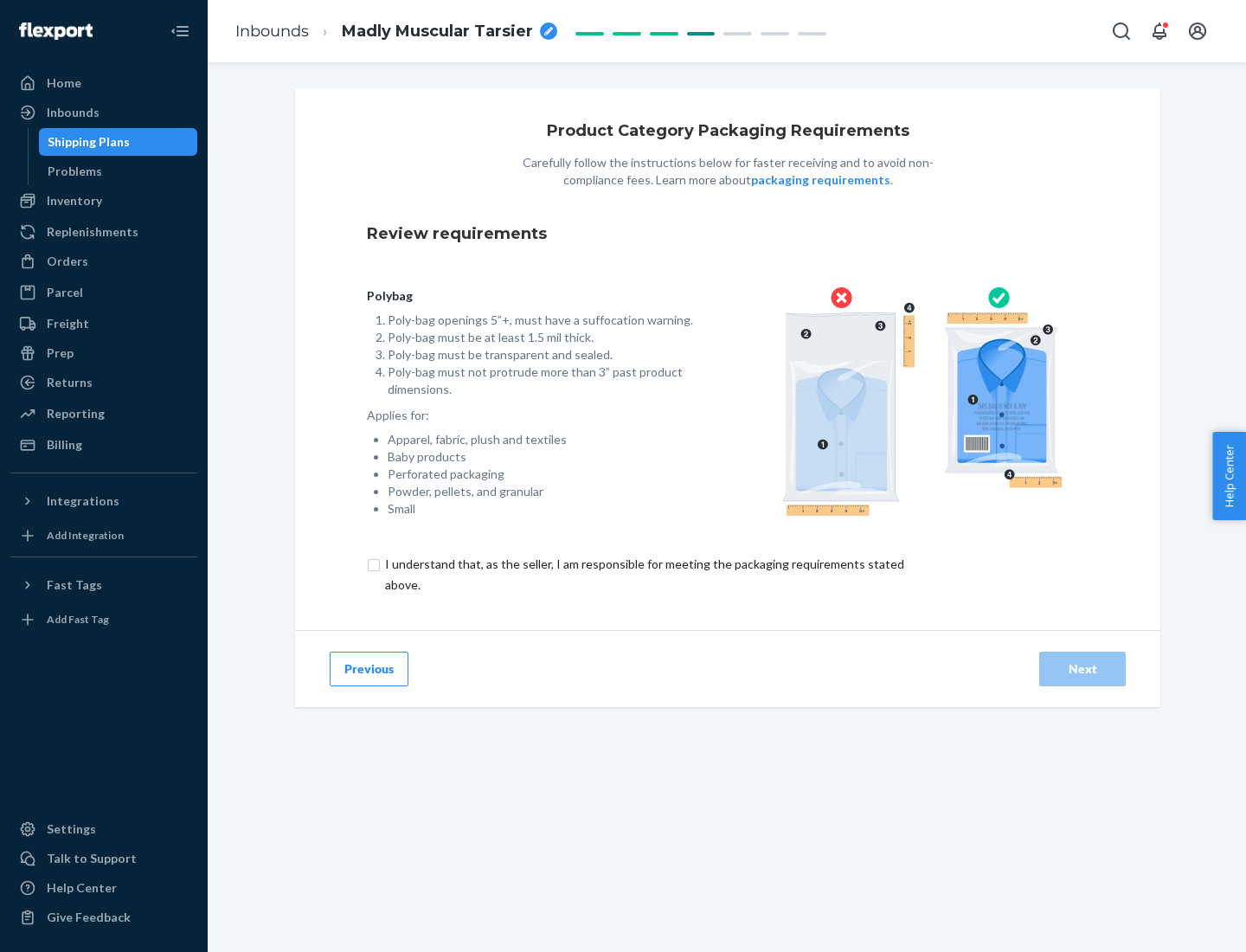
click at [643, 574] on input "checkbox" at bounding box center [654, 574] width 575 height 42
checkbox input "true"
click at [1082, 668] on div "Next" at bounding box center [1082, 668] width 57 height 17
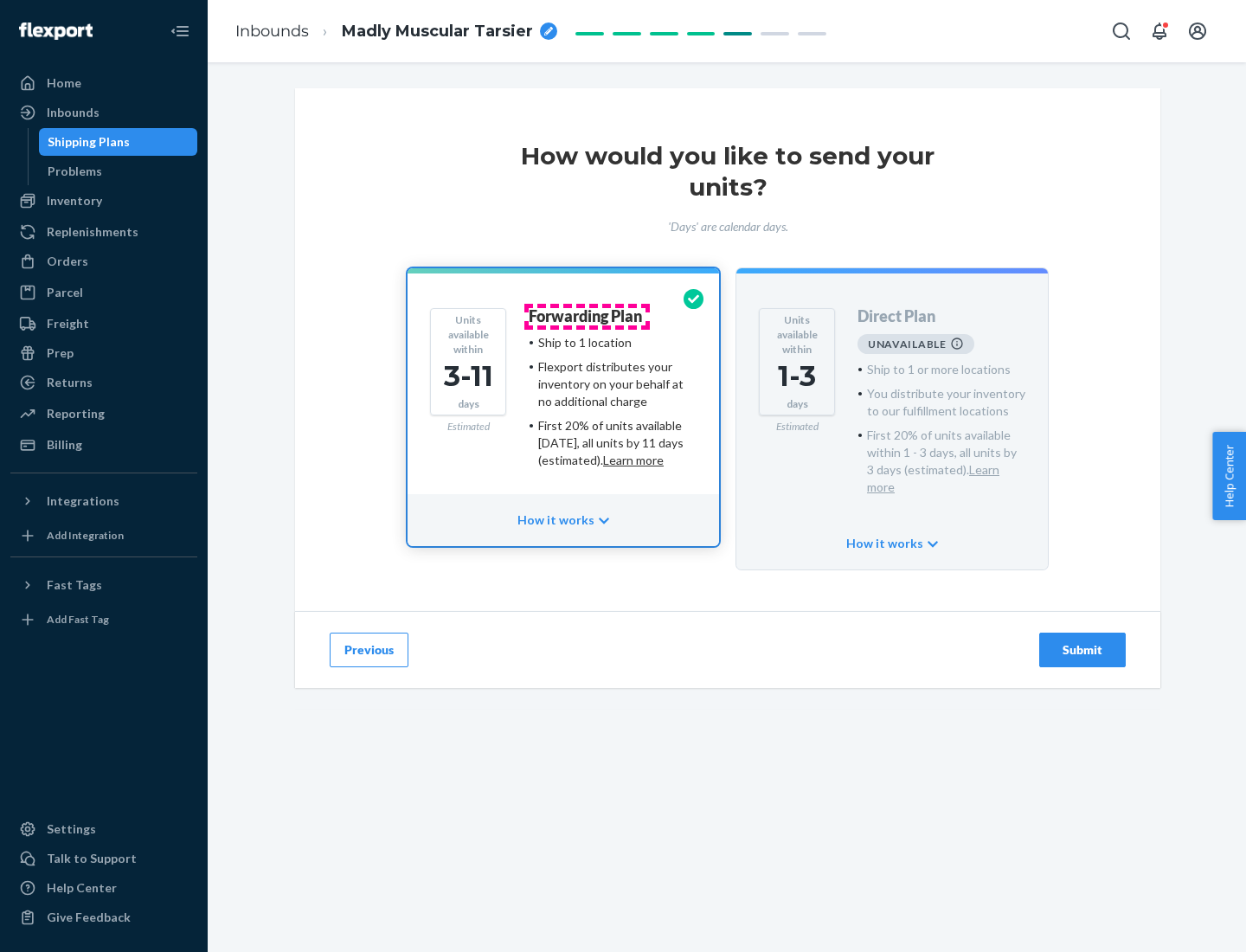
click at [587, 316] on h4 "Forwarding Plan" at bounding box center [586, 316] width 114 height 17
click at [1082, 641] on div "Submit" at bounding box center [1082, 649] width 57 height 17
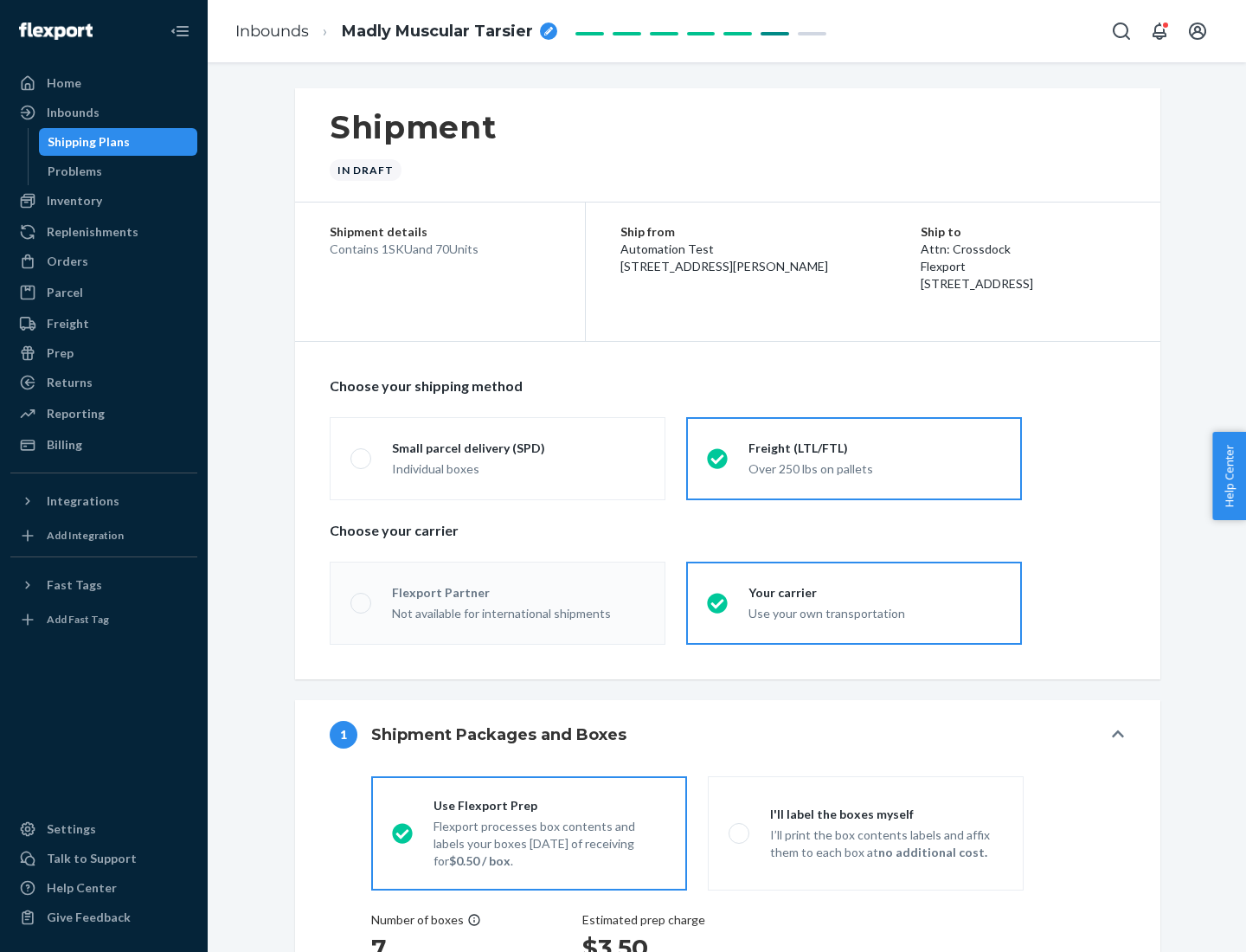
radio input "true"
radio input "false"
radio input "true"
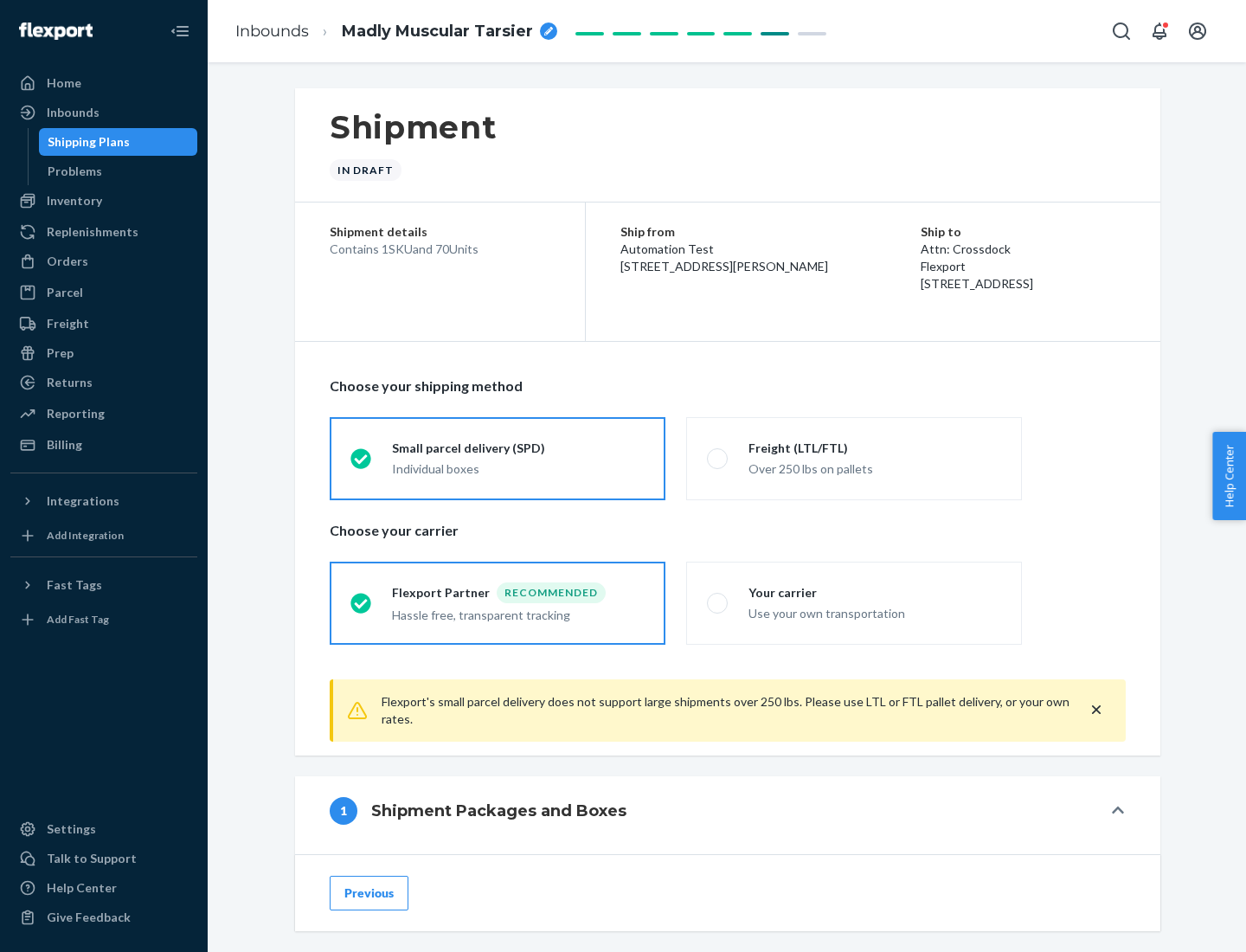
click at [518, 467] on div "Individual boxes" at bounding box center [518, 468] width 252 height 17
click at [362, 464] on input "Small parcel delivery (SPD) Individual boxes" at bounding box center [355, 458] width 12 height 12
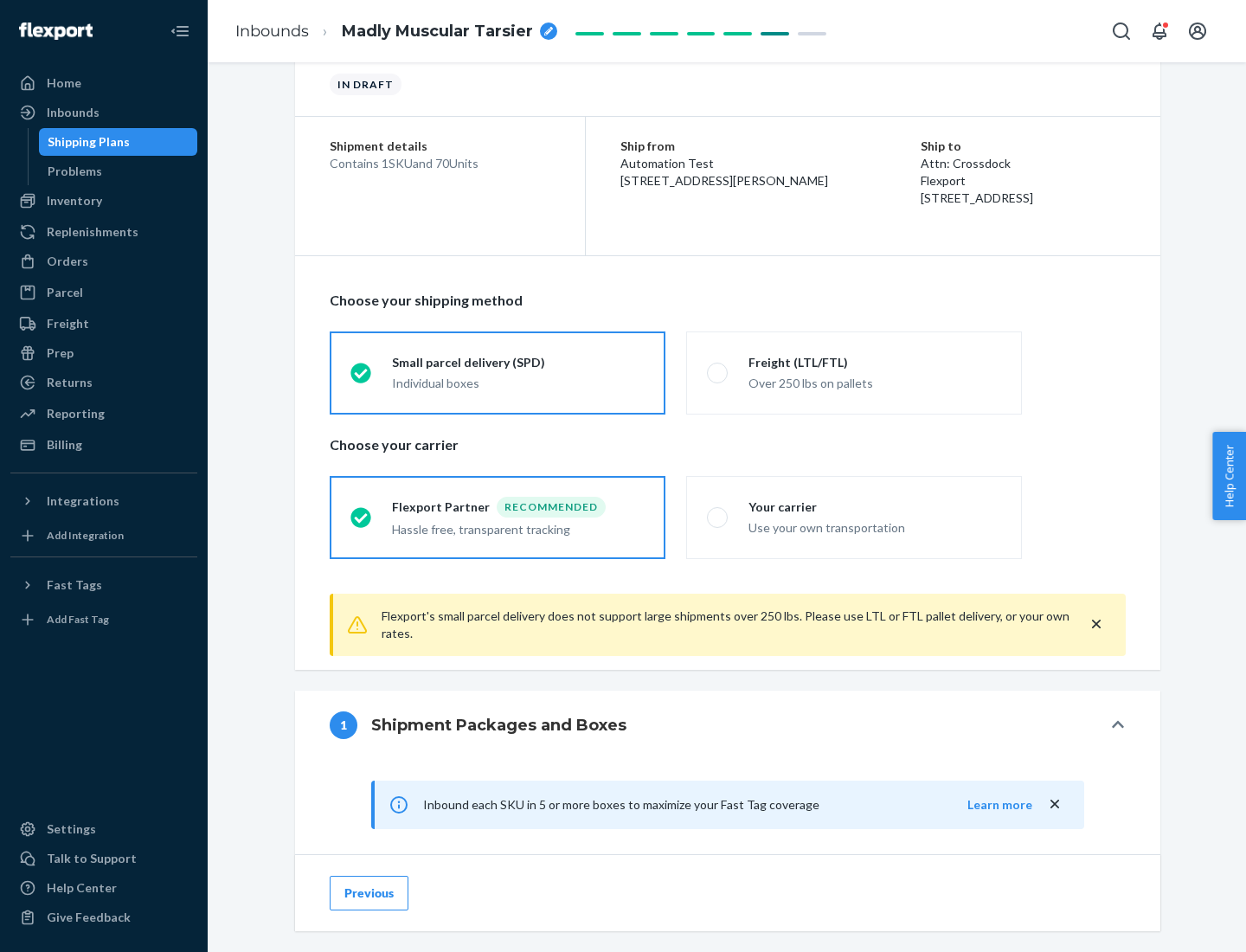
click at [875, 507] on div "Your carrier" at bounding box center [875, 507] width 252 height 17
click at [718, 511] on input "Your carrier Use your own transportation" at bounding box center [712, 516] width 12 height 12
radio input "true"
radio input "false"
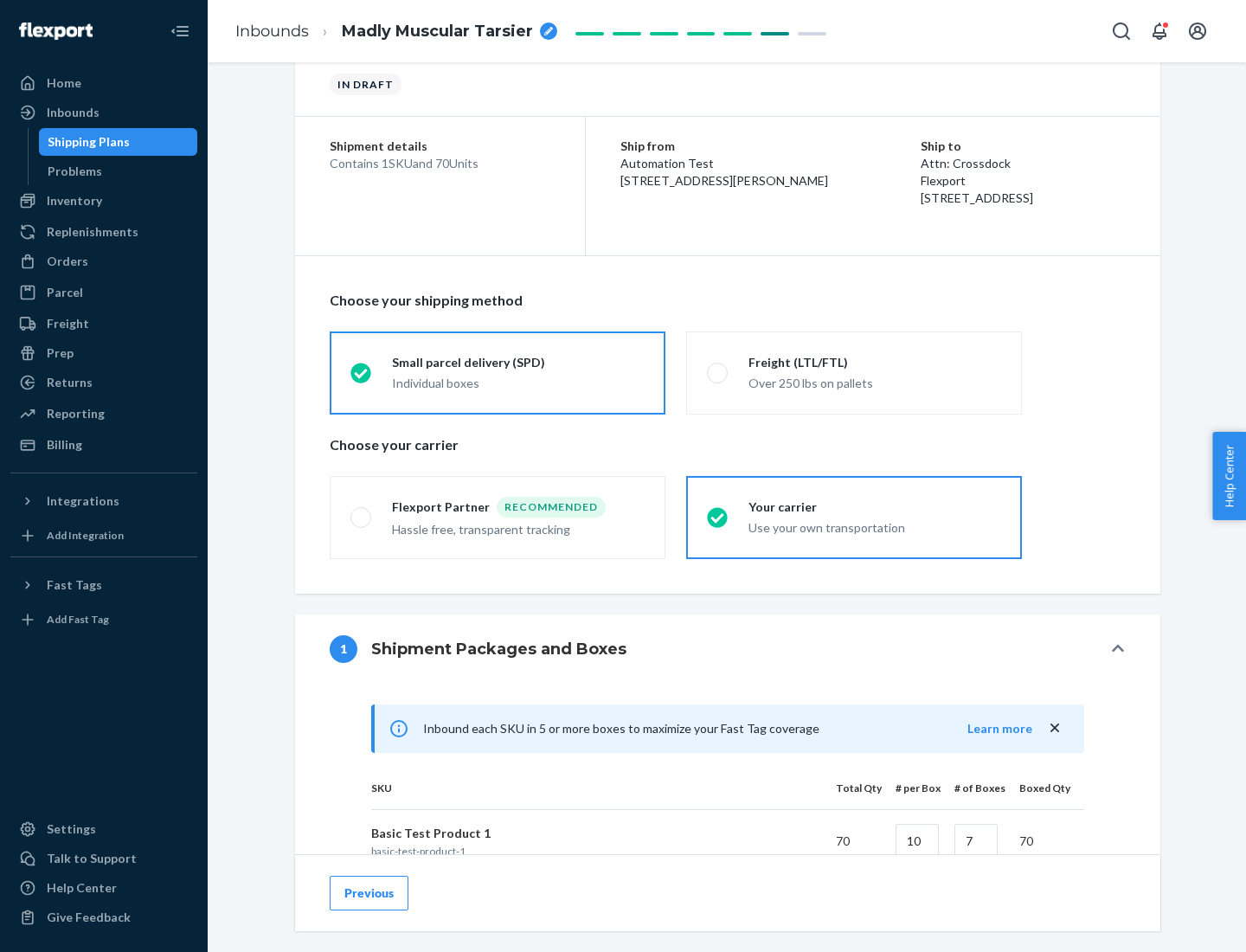
scroll to position [420, 0]
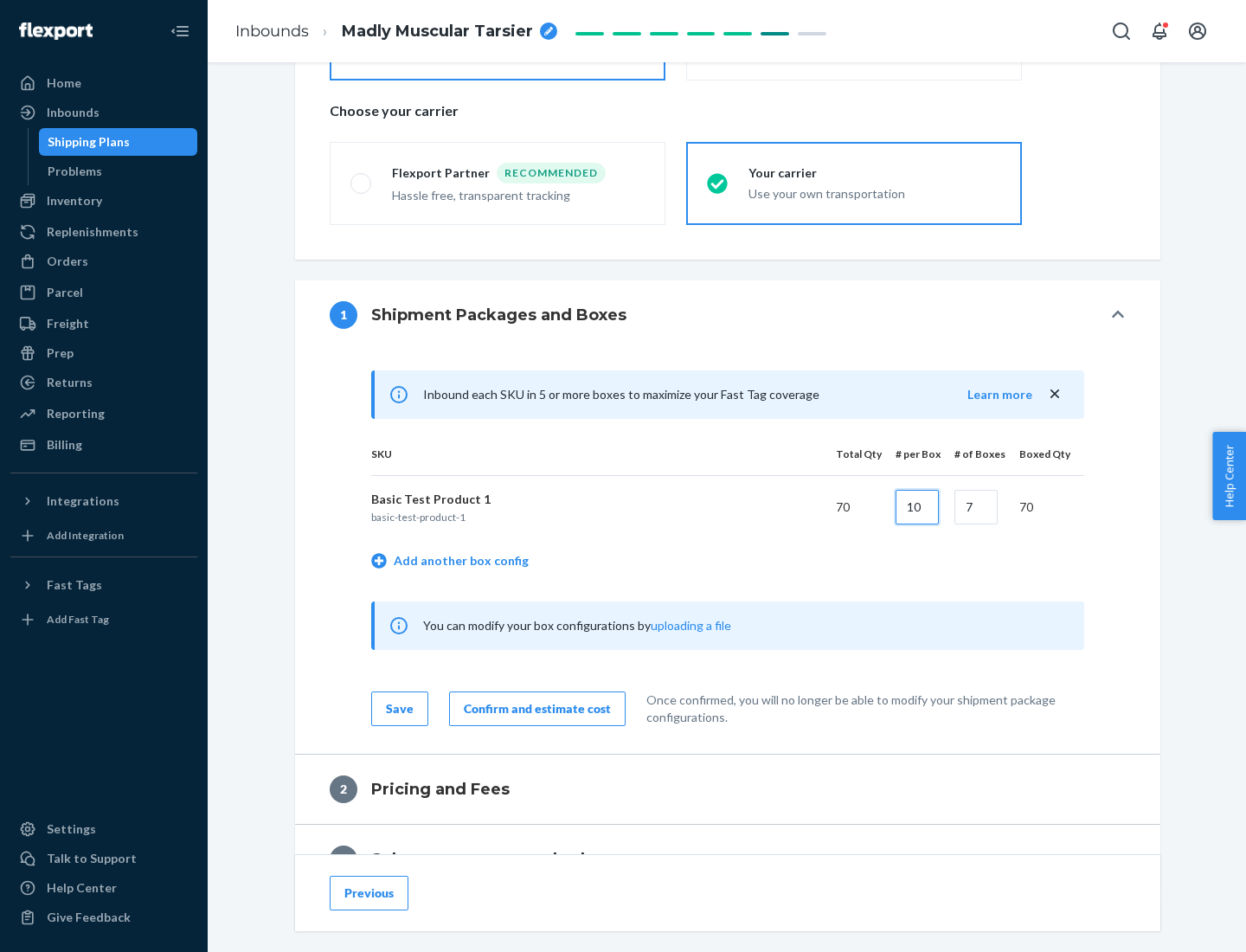
type input "10"
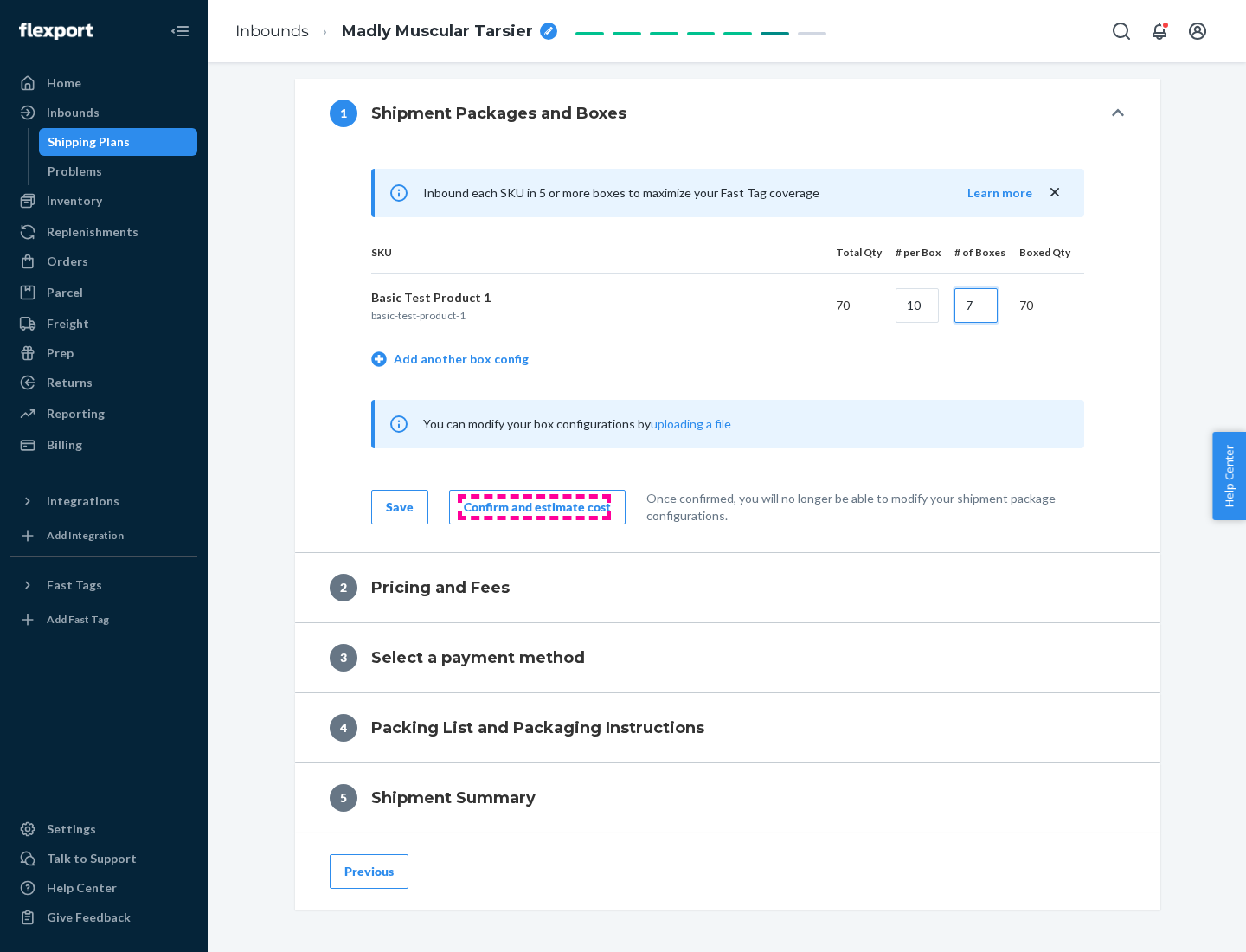
type input "7"
click at [534, 507] on div "Confirm and estimate cost" at bounding box center [538, 507] width 148 height 17
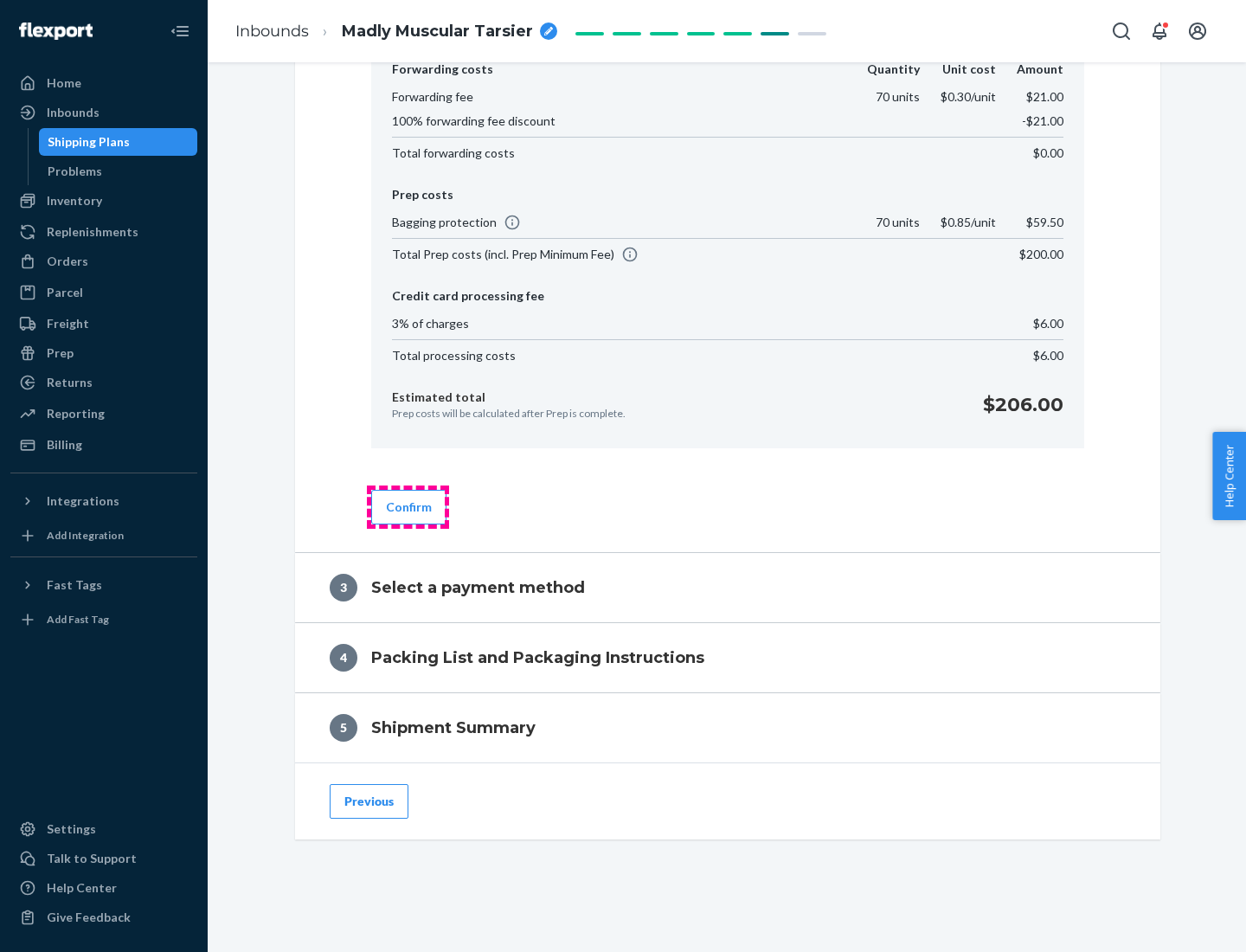
click at [408, 507] on button "Confirm" at bounding box center [409, 507] width 76 height 35
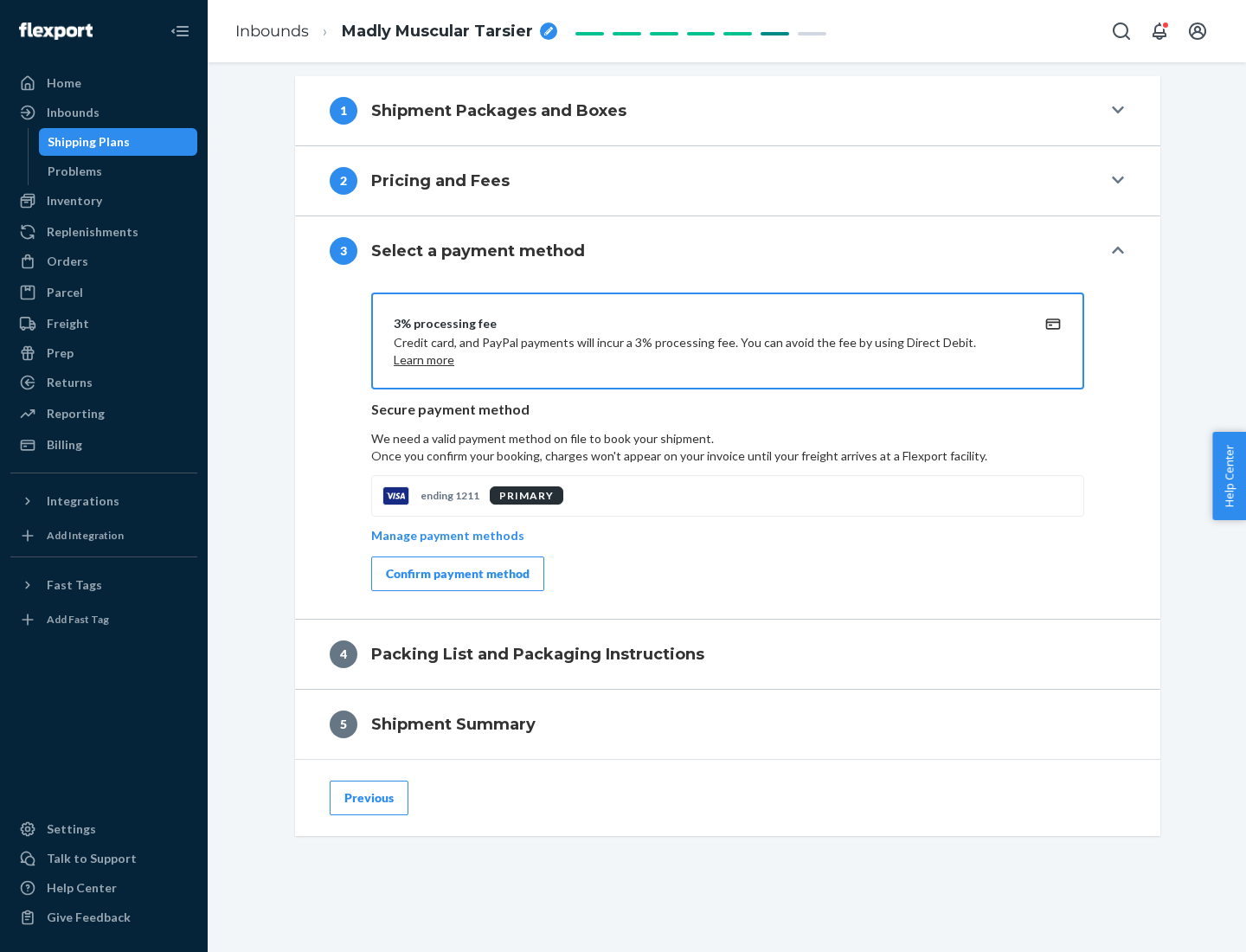
scroll to position [624, 0]
click at [456, 574] on div "Confirm payment method" at bounding box center [458, 573] width 144 height 17
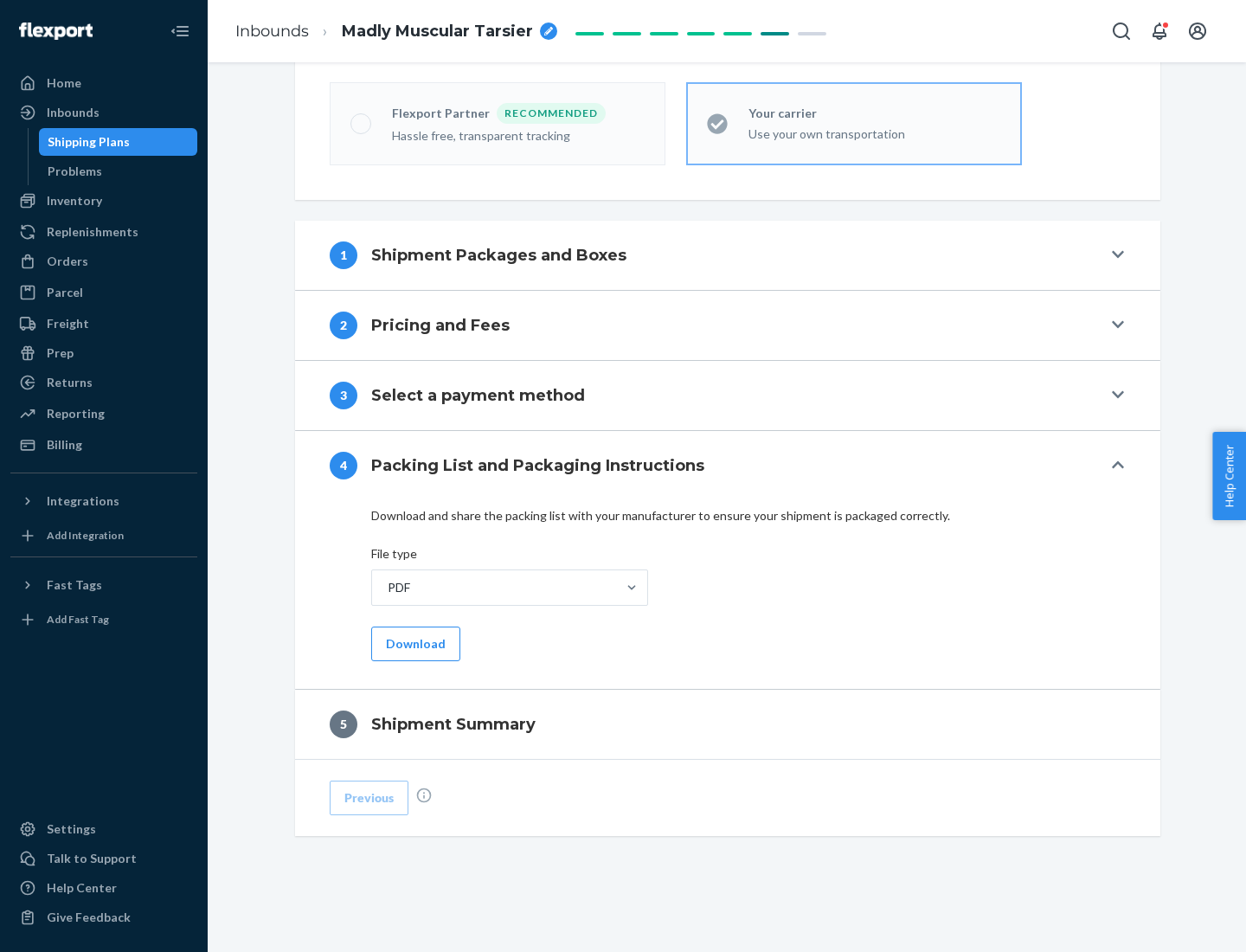
scroll to position [479, 0]
click at [413, 643] on button "Download" at bounding box center [416, 644] width 89 height 35
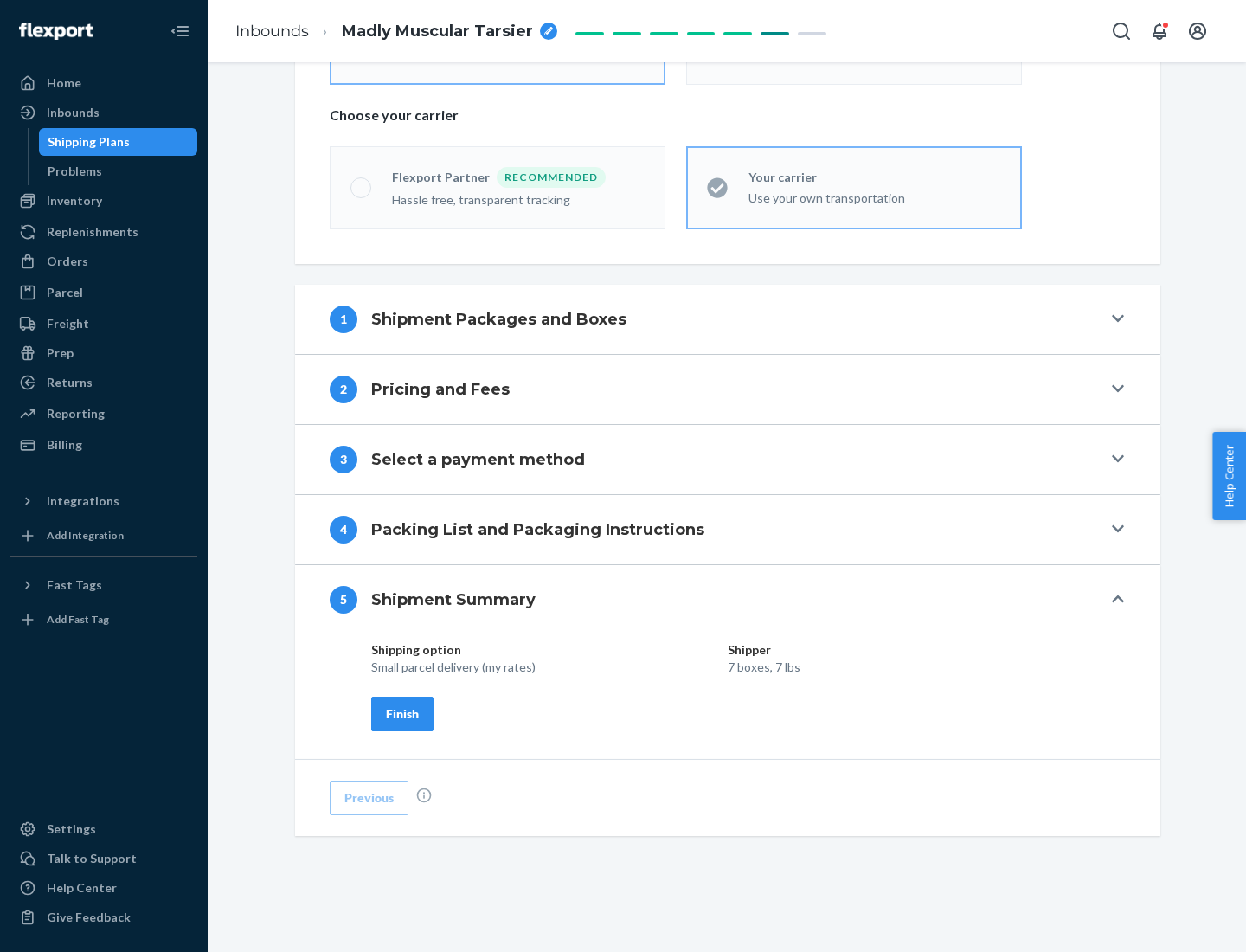
scroll to position [415, 0]
